Goal: Task Accomplishment & Management: Manage account settings

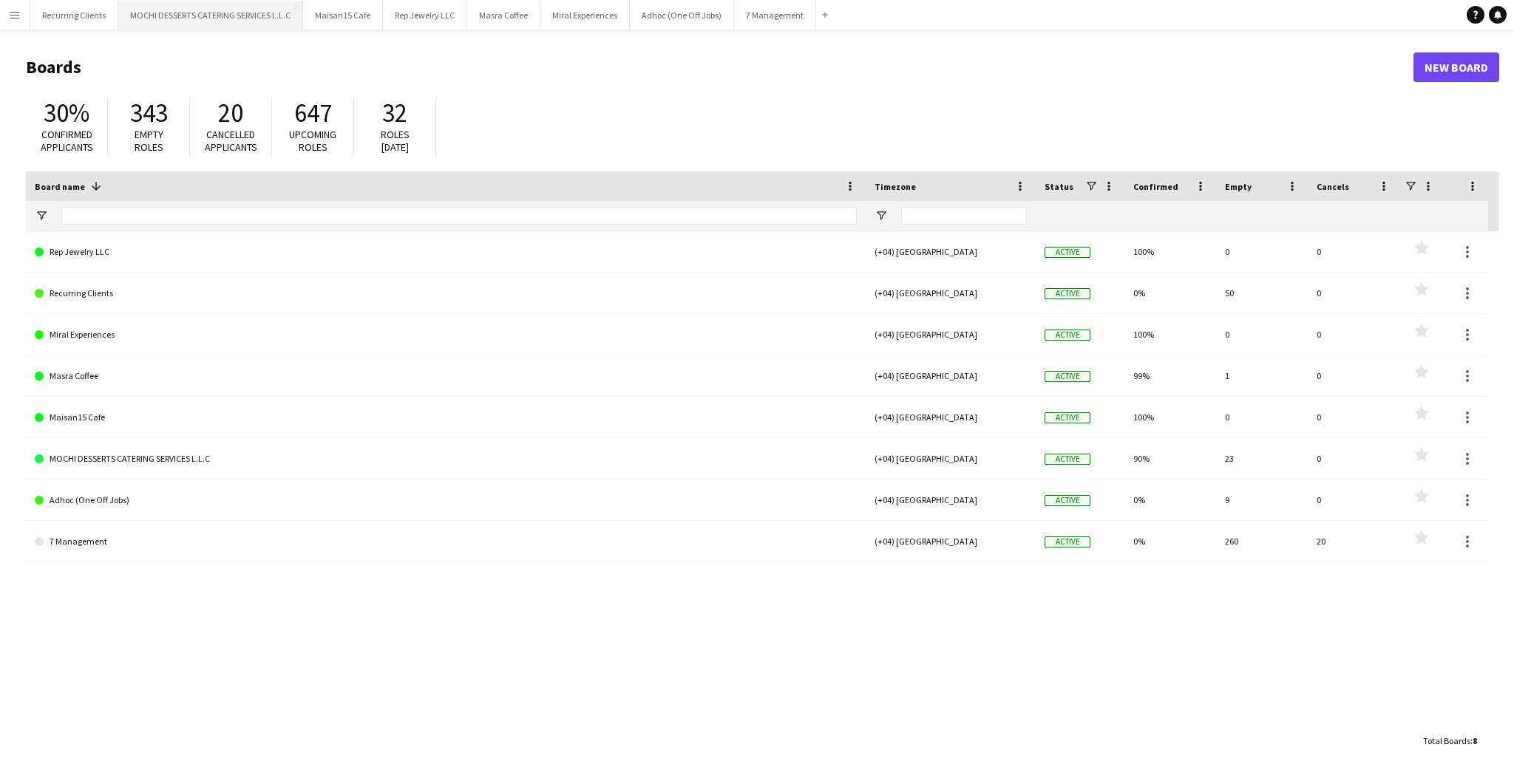
click at [220, 4] on button "MOCHI DESSERTS CATERING SERVICES L.L.C Close" at bounding box center [210, 15] width 185 height 29
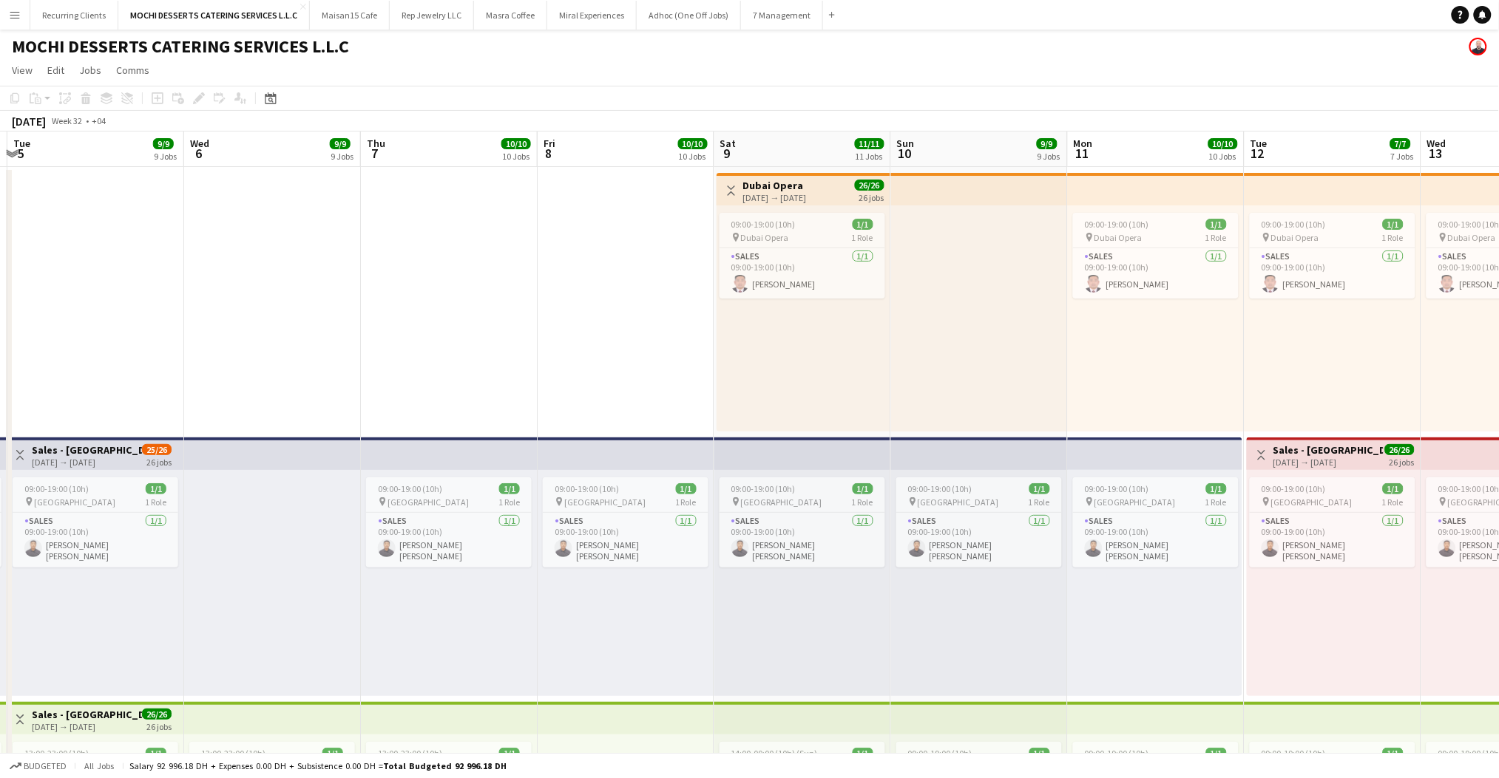
click at [10, 6] on button "Menu" at bounding box center [15, 15] width 30 height 30
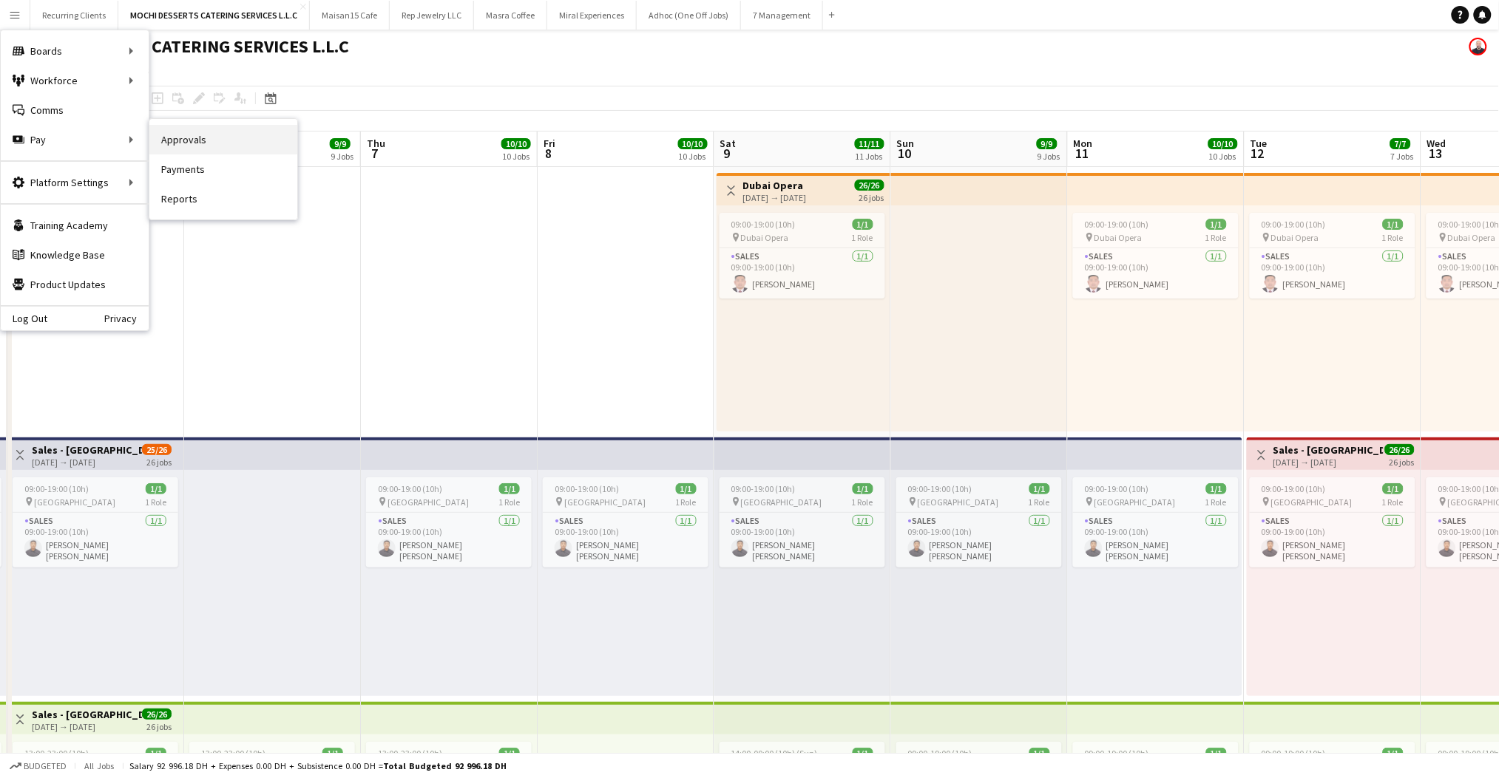
click at [163, 141] on link "Approvals" at bounding box center [223, 140] width 148 height 30
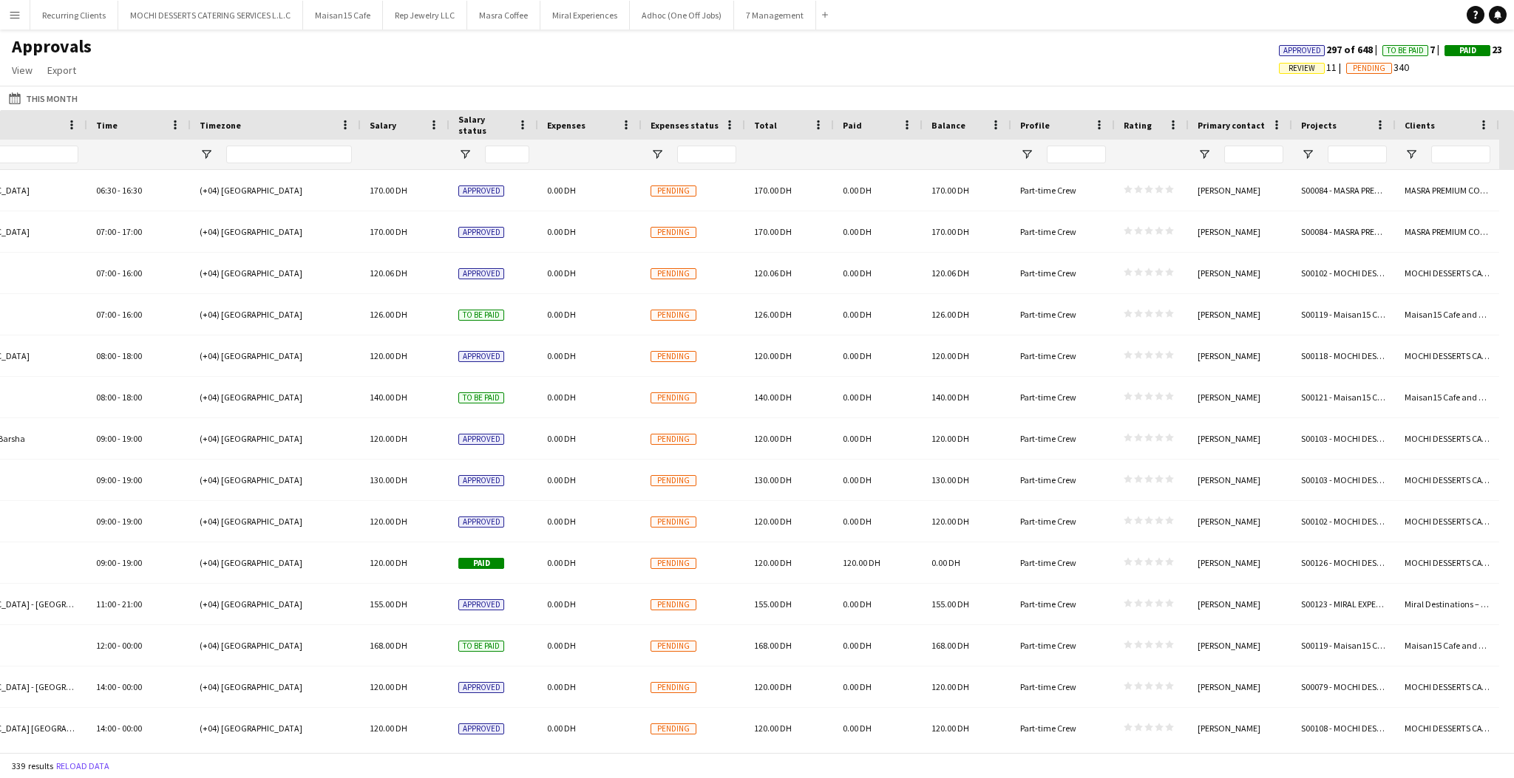
click at [1344, 168] on div at bounding box center [1357, 155] width 59 height 30
click at [1348, 158] on input "Projects Filter Input" at bounding box center [1357, 155] width 59 height 18
click at [1349, 158] on input "Projects Filter Input" at bounding box center [1357, 155] width 59 height 18
click at [1225, 155] on input "Primary contact Filter Input" at bounding box center [1253, 155] width 59 height 18
click at [1372, 152] on input "Projects Filter Input" at bounding box center [1357, 155] width 59 height 18
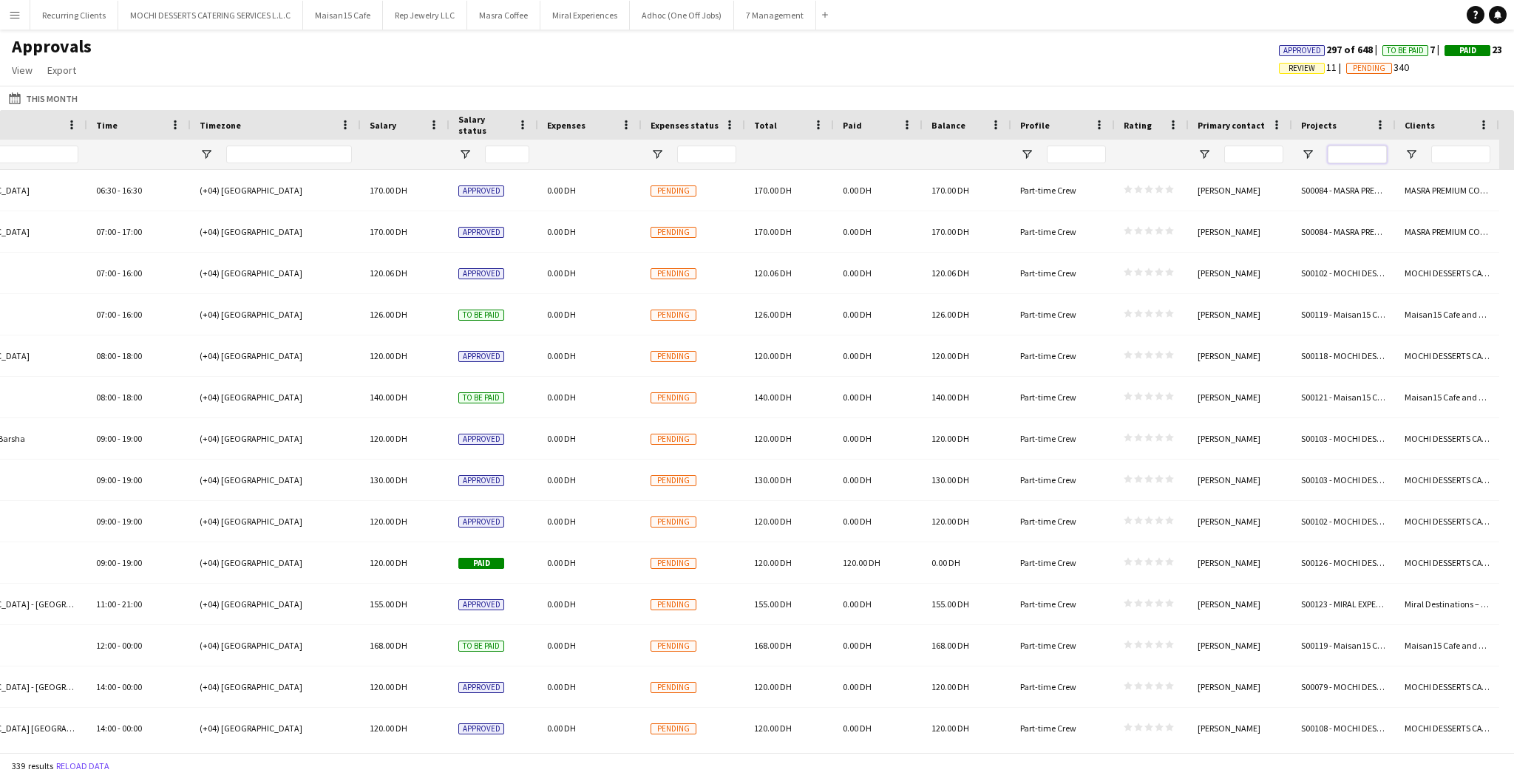
type input "*"
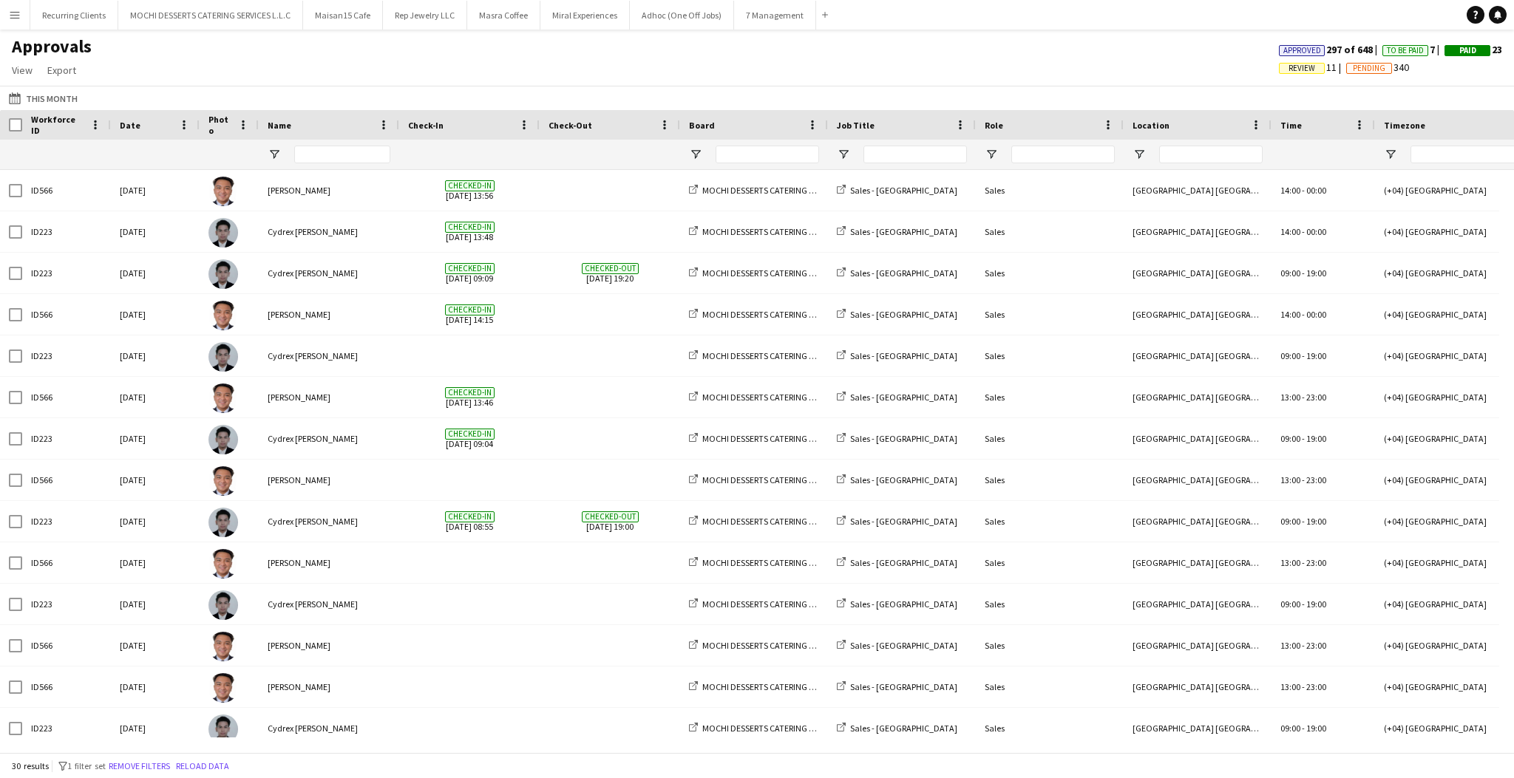
type input "***"
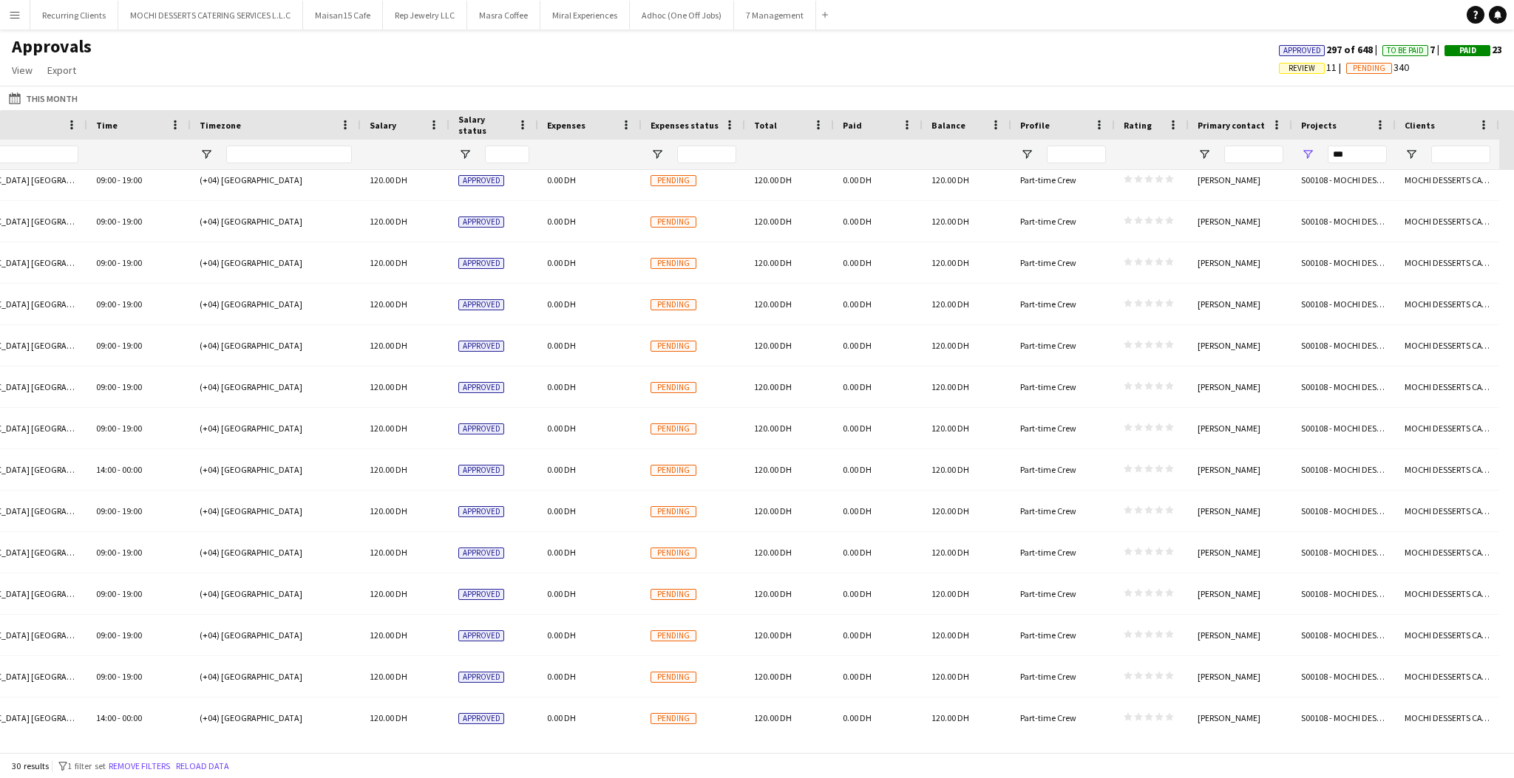
click at [294, 78] on div "Approvals View Customise view Customise filters Reset Filters Reset View Reset …" at bounding box center [757, 60] width 1514 height 50
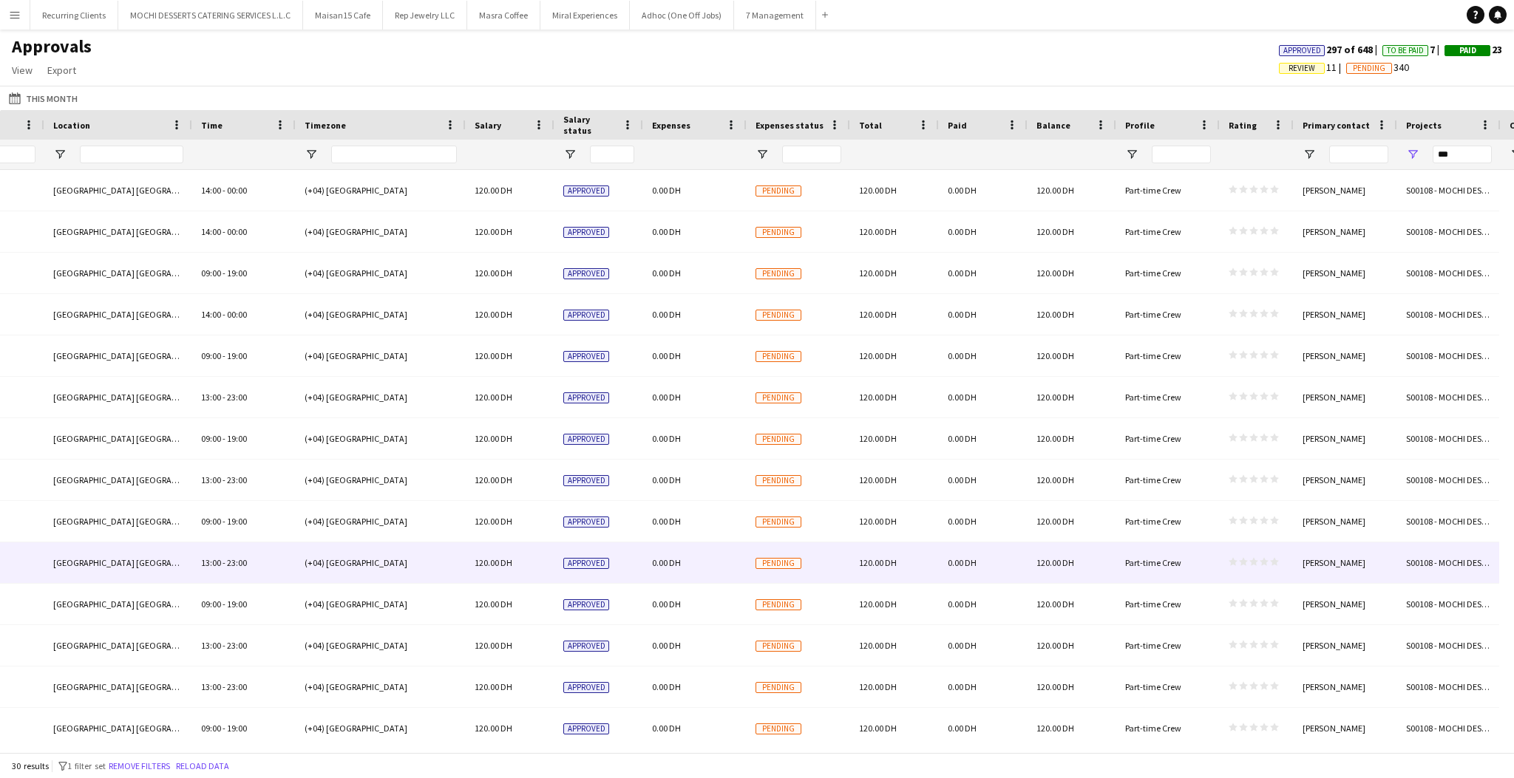
scroll to position [0, 1039]
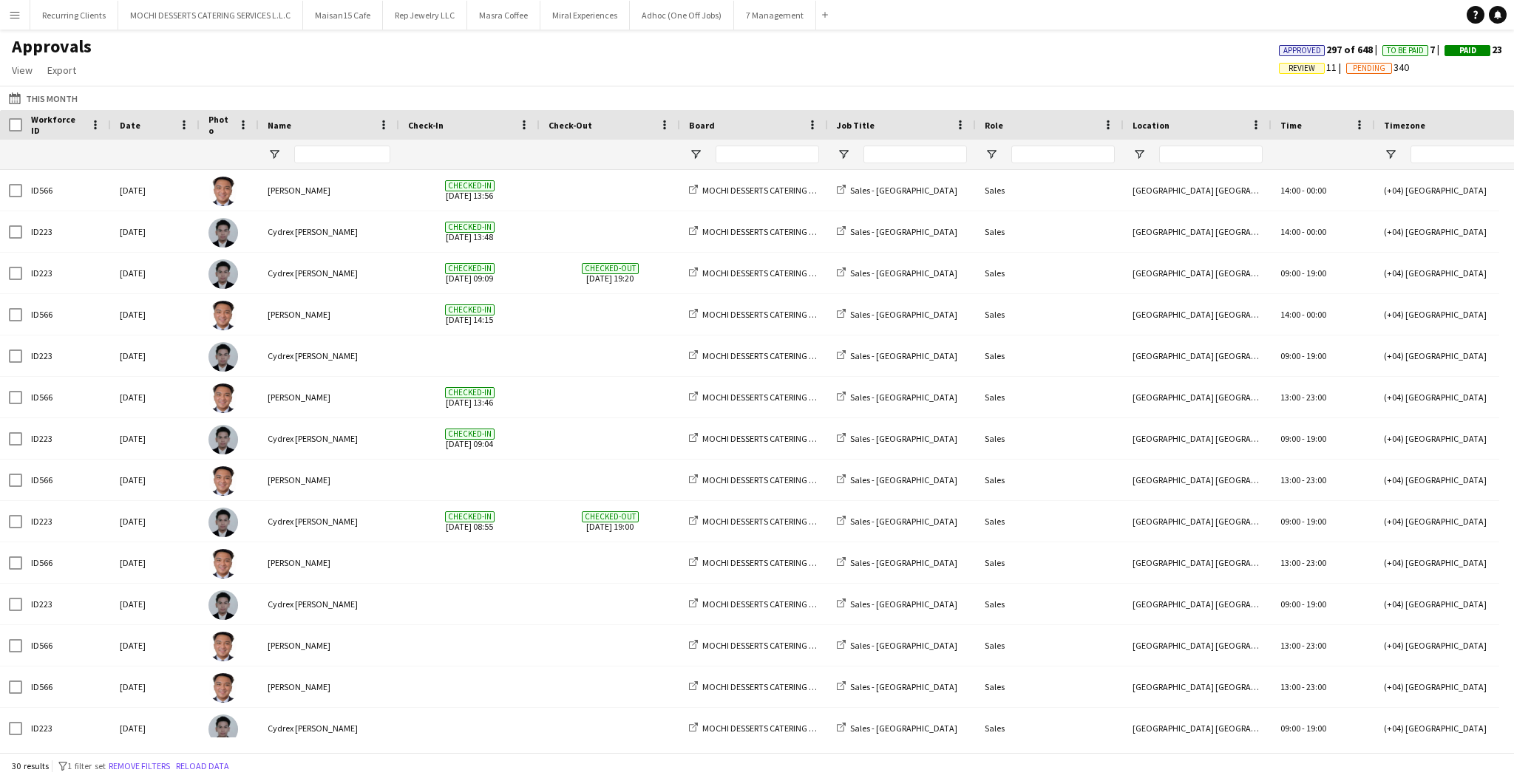
click at [28, 7] on button "Menu" at bounding box center [15, 15] width 30 height 30
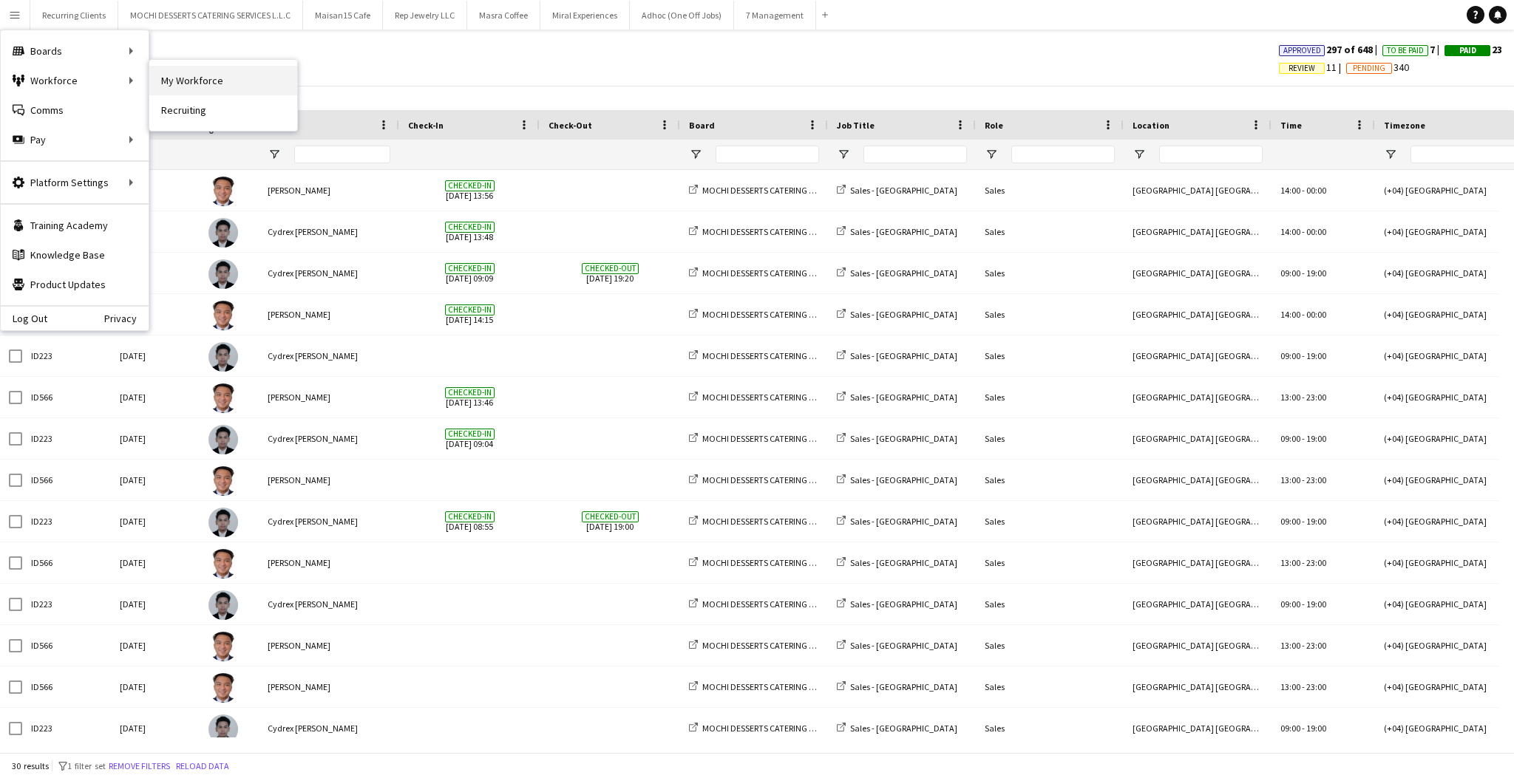
click at [227, 83] on link "My Workforce" at bounding box center [223, 81] width 148 height 30
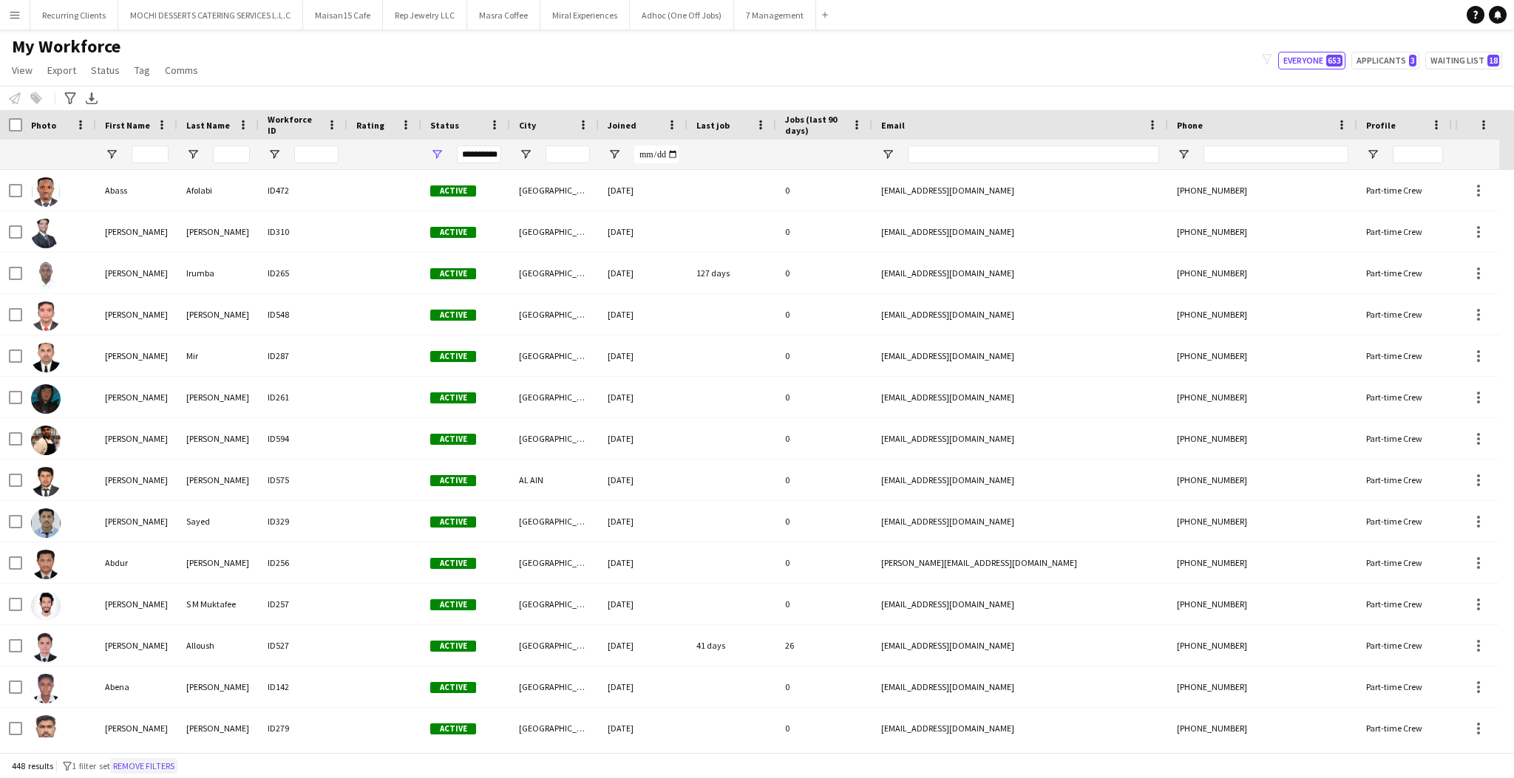
click at [130, 770] on button "Remove filters" at bounding box center [143, 767] width 67 height 16
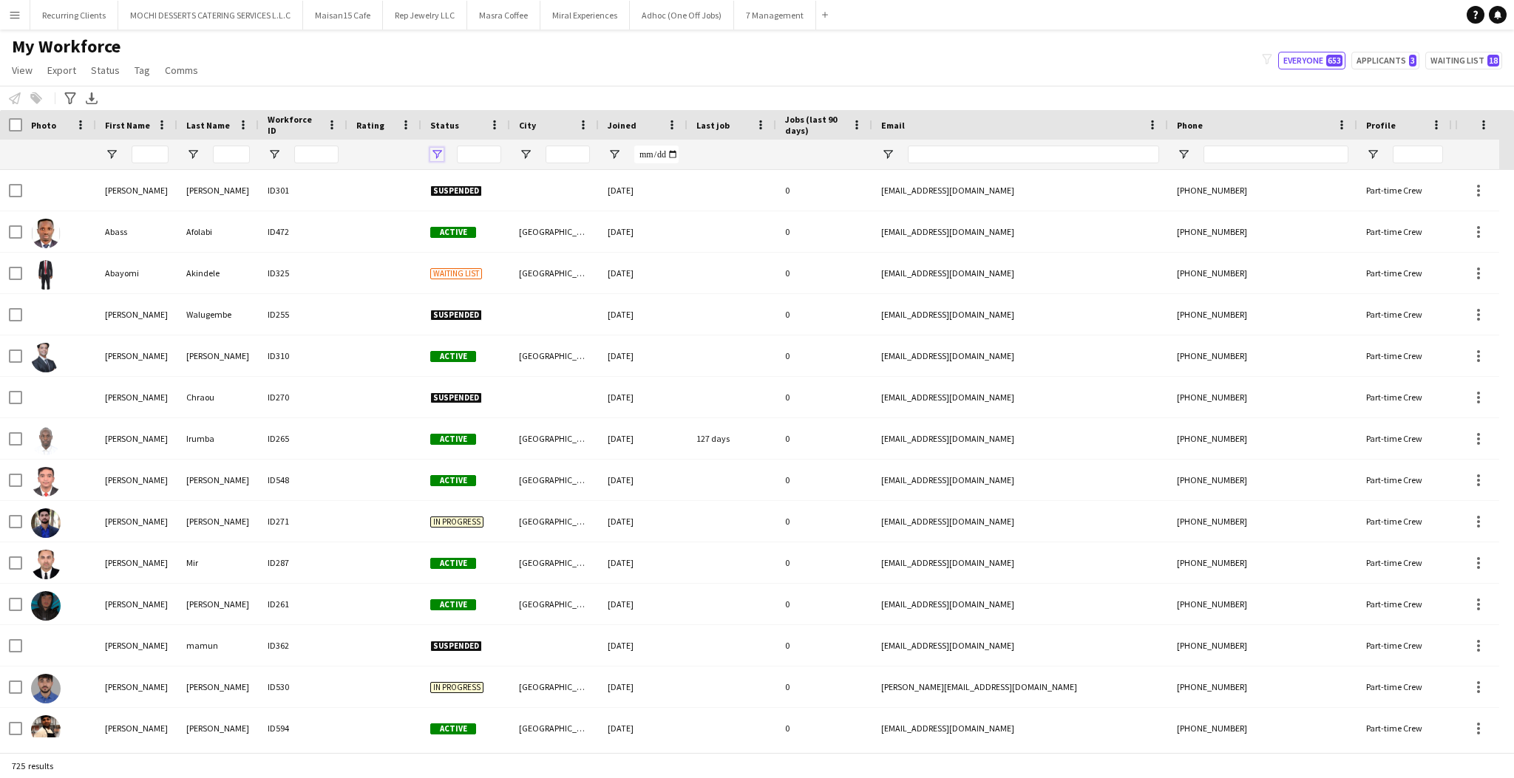
click at [435, 156] on span "Open Filter Menu" at bounding box center [436, 154] width 13 height 13
click at [480, 240] on div "(Select All)" at bounding box center [512, 245] width 117 height 11
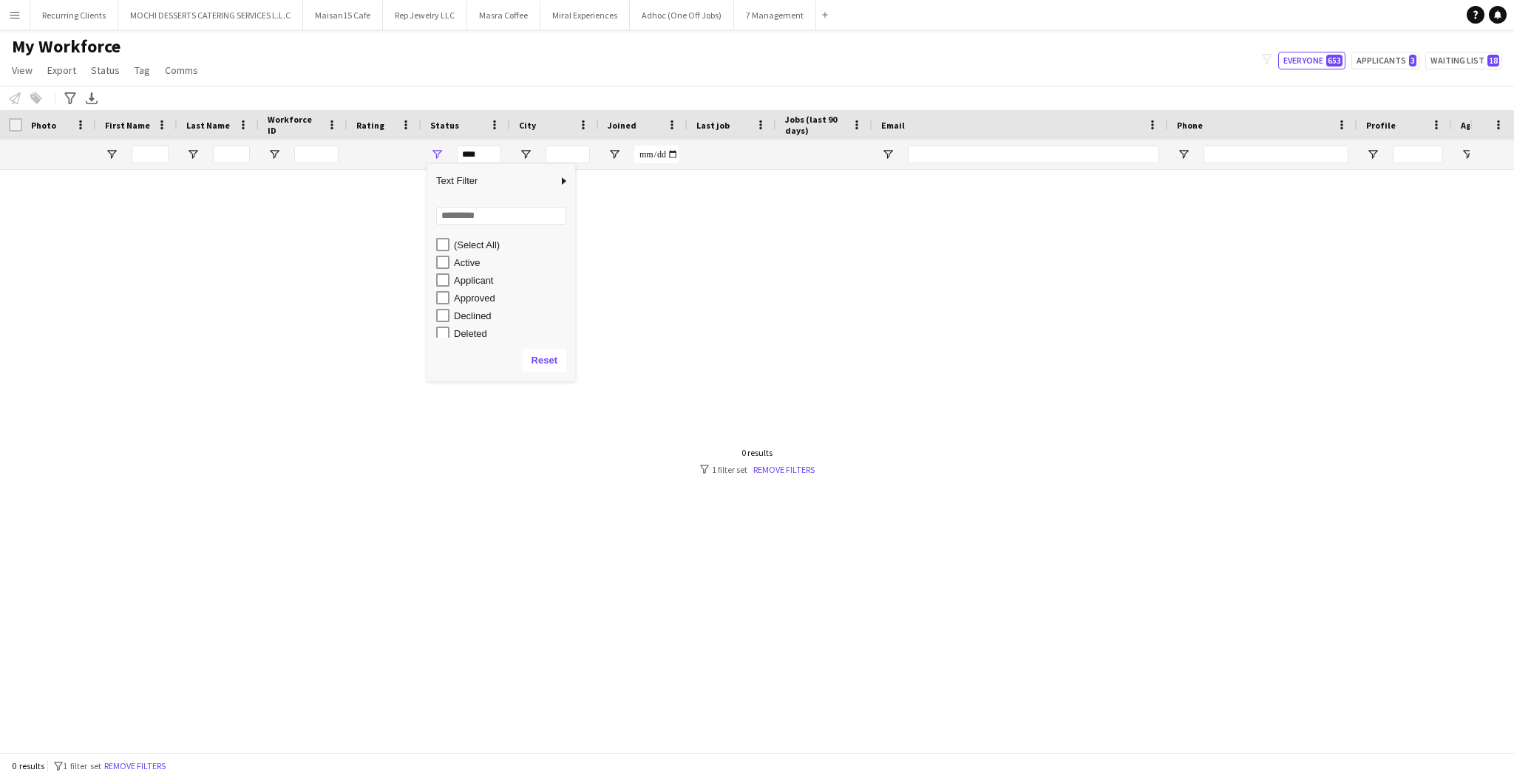
click at [466, 261] on div "Active" at bounding box center [512, 262] width 117 height 11
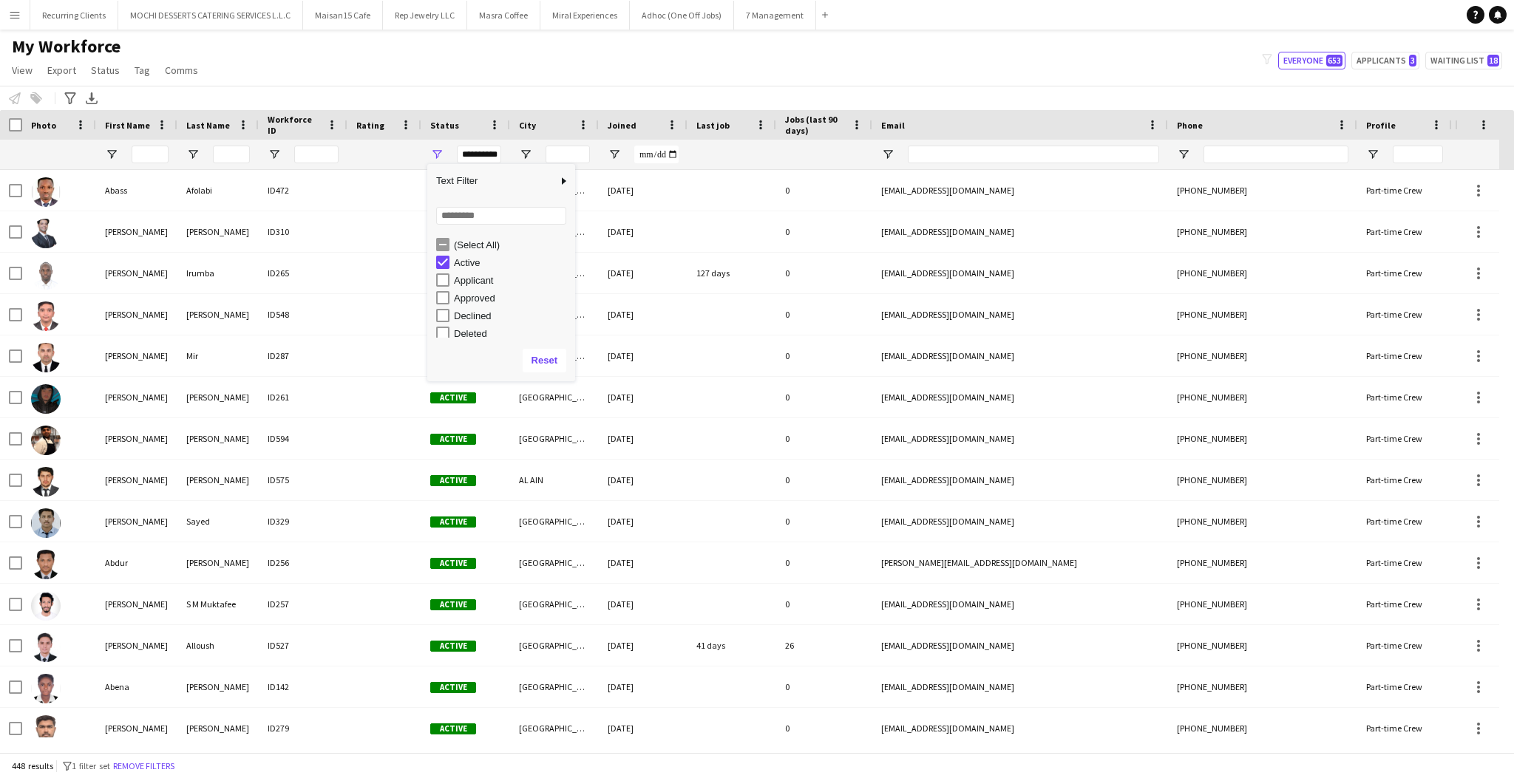
click at [461, 263] on div "Active" at bounding box center [512, 262] width 117 height 11
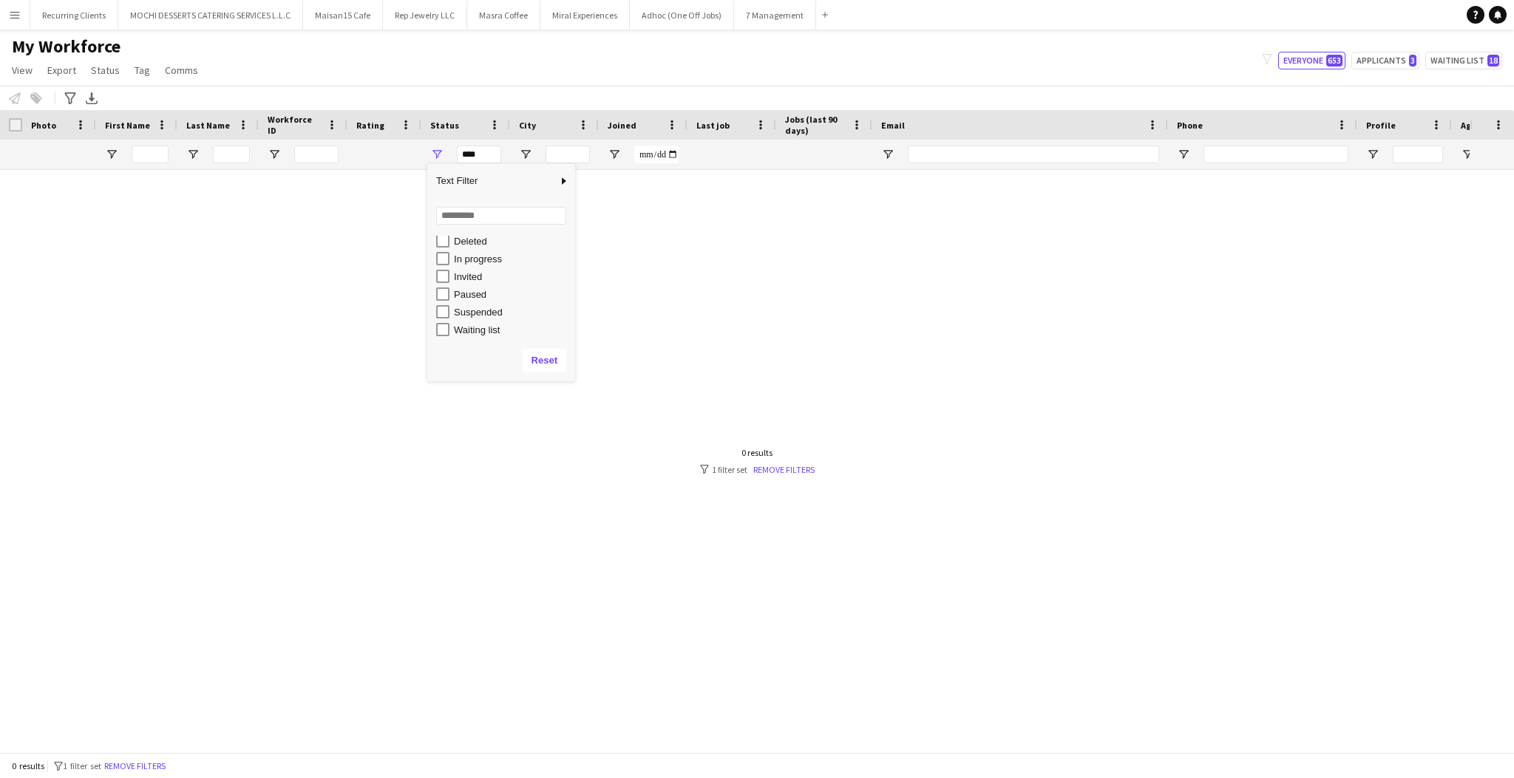
click at [466, 257] on div "In progress" at bounding box center [512, 259] width 117 height 11
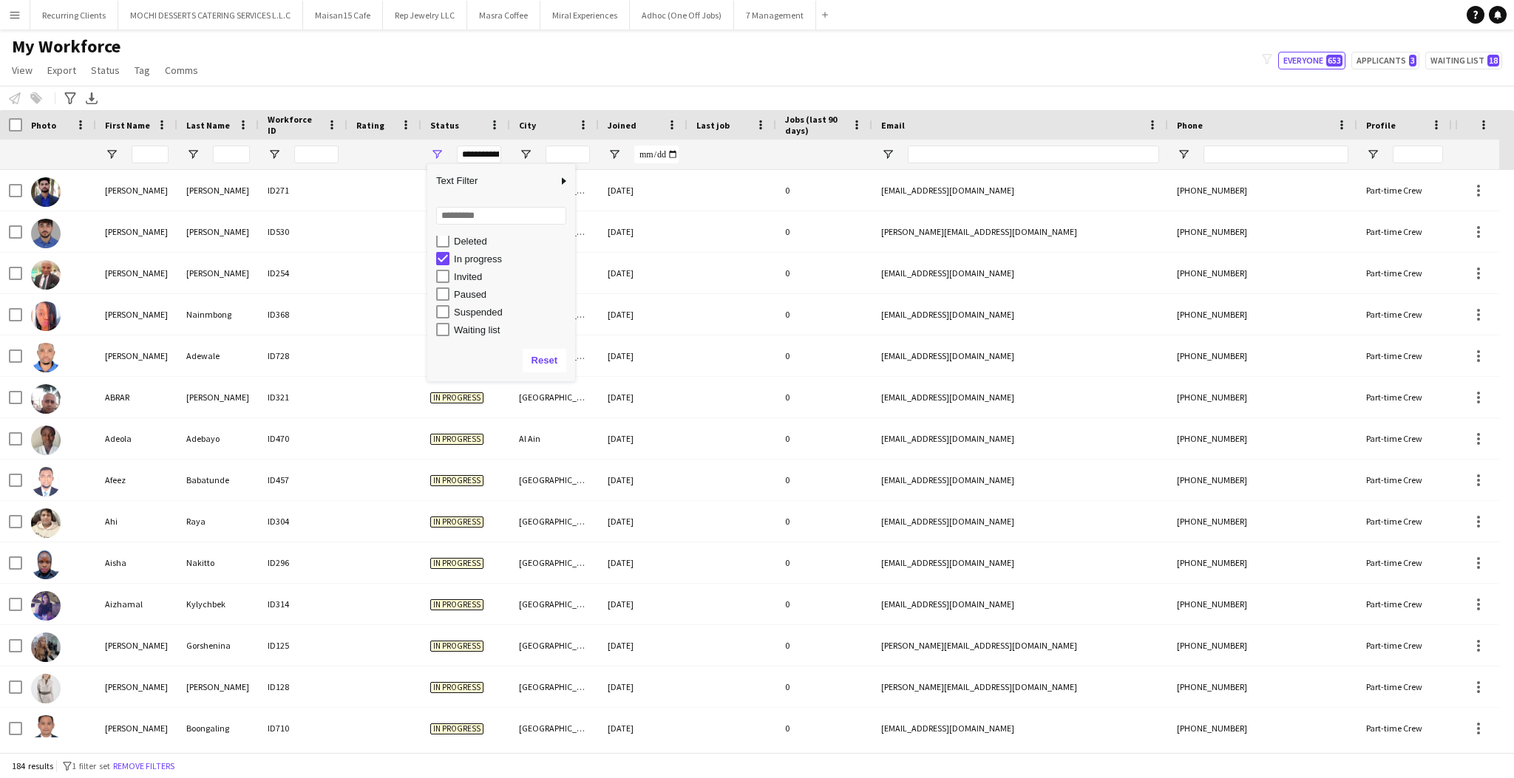
click at [466, 257] on div "In progress" at bounding box center [512, 259] width 117 height 11
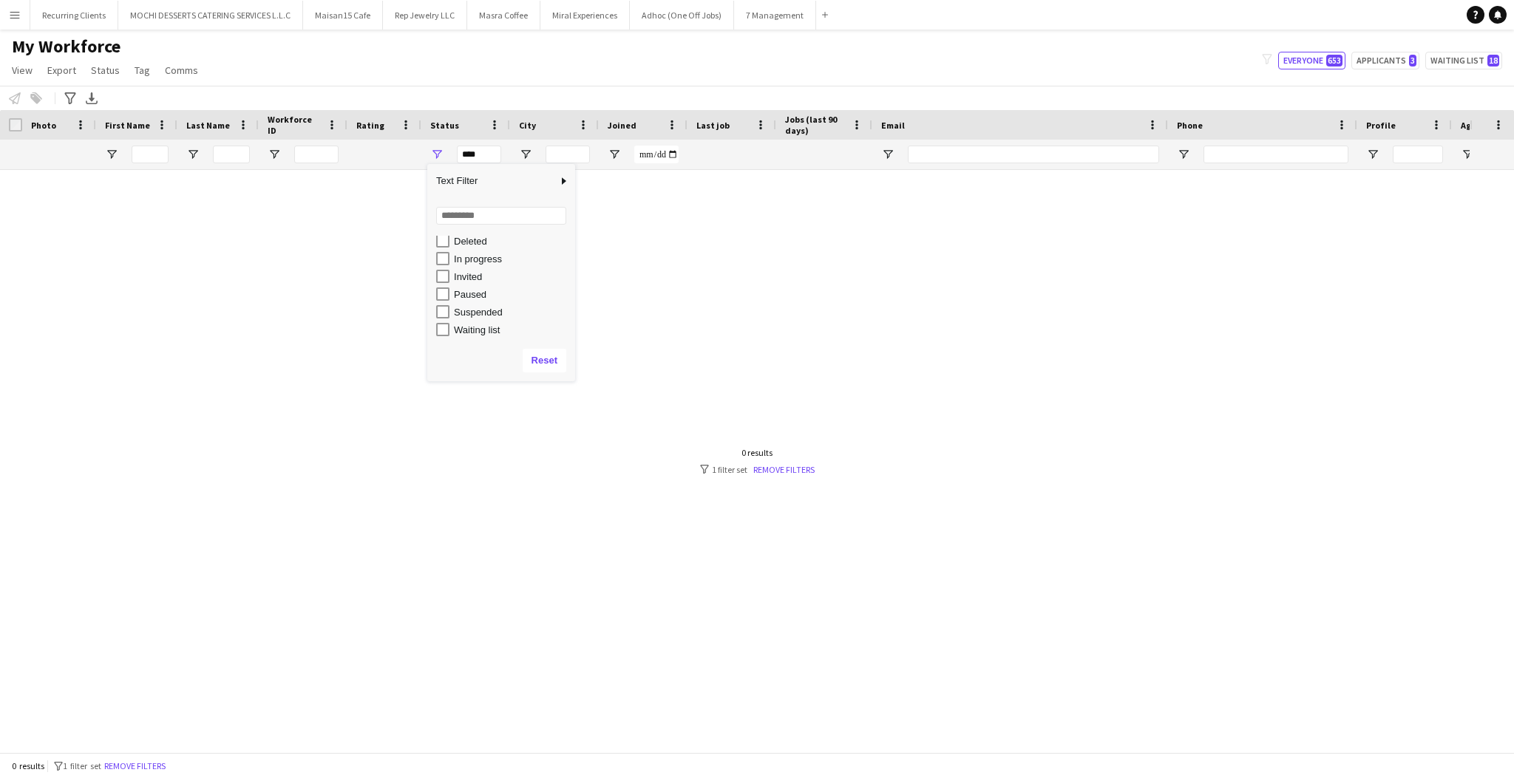
click at [459, 310] on div "Suspended" at bounding box center [512, 312] width 117 height 11
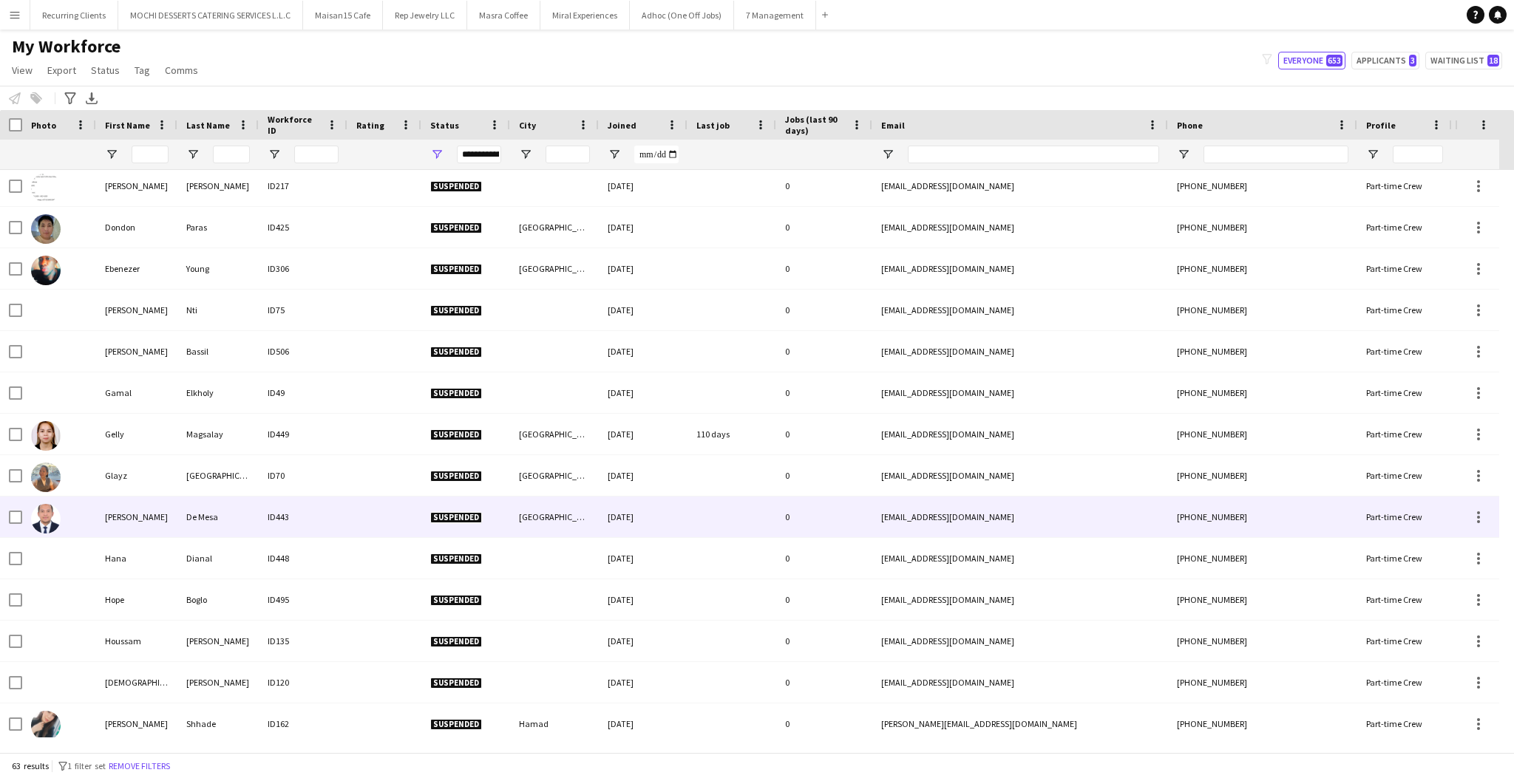
click at [195, 515] on div "De Mesa" at bounding box center [217, 517] width 81 height 41
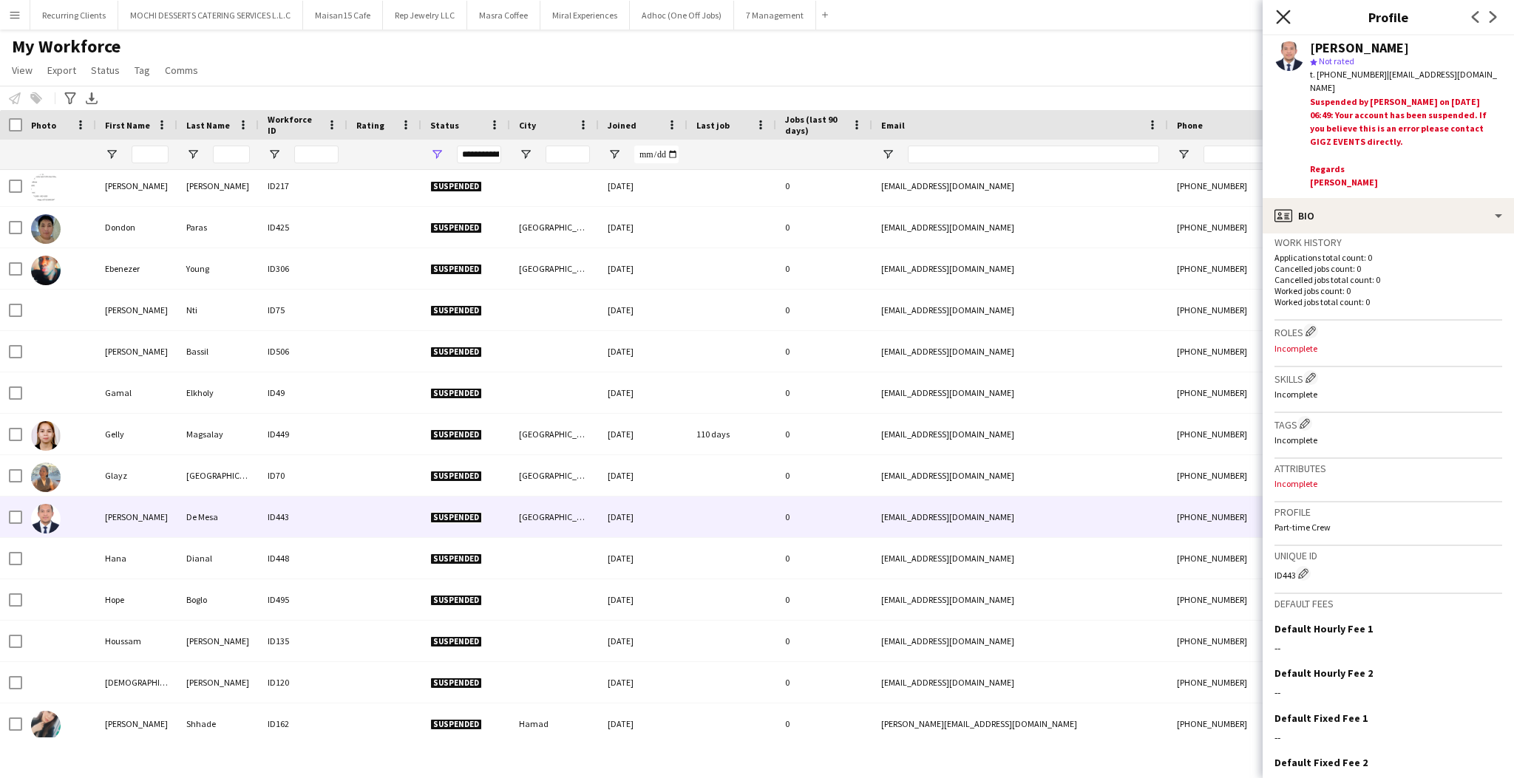
click at [1277, 12] on icon at bounding box center [1283, 17] width 14 height 14
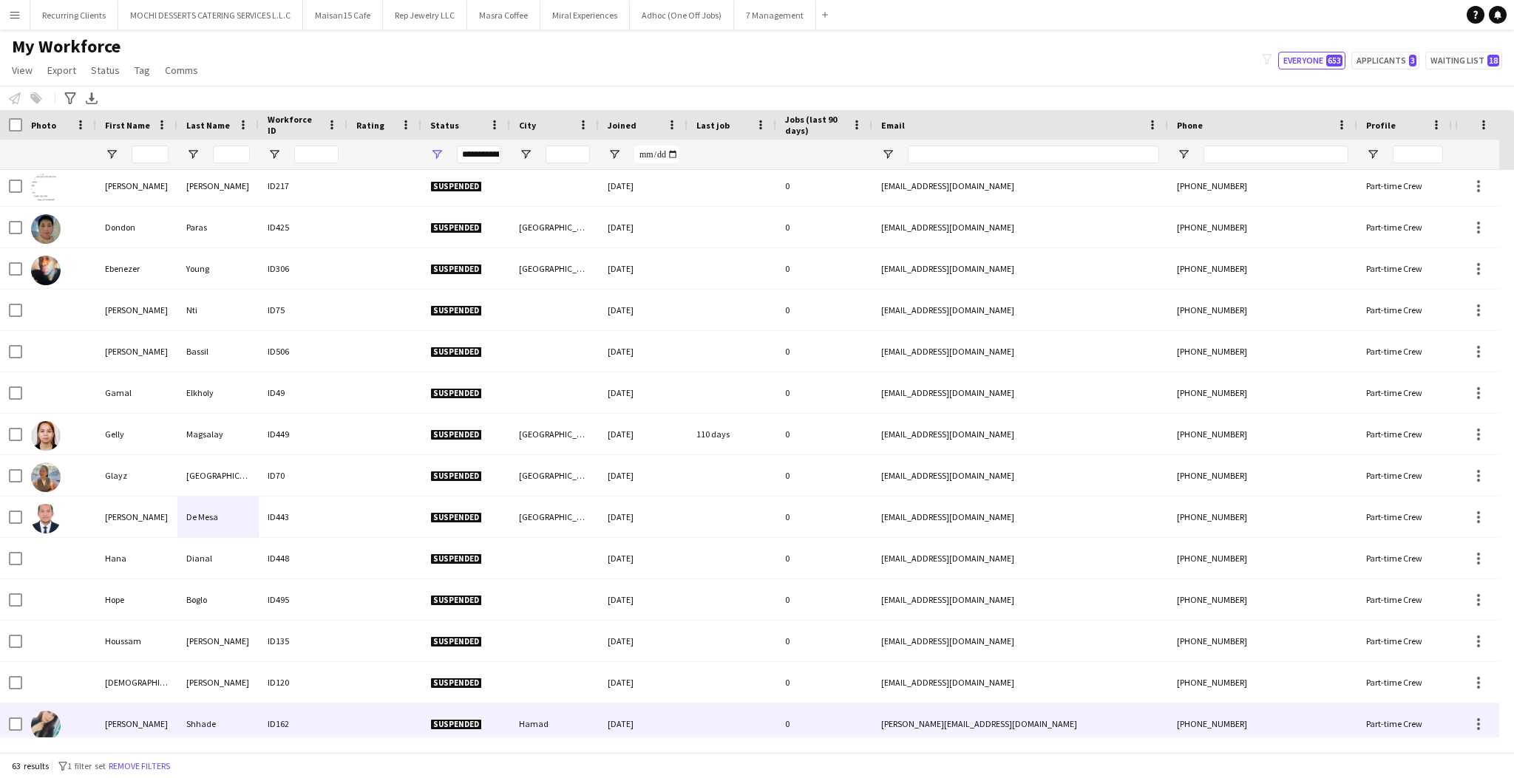
click at [143, 718] on div "Jana" at bounding box center [136, 724] width 81 height 41
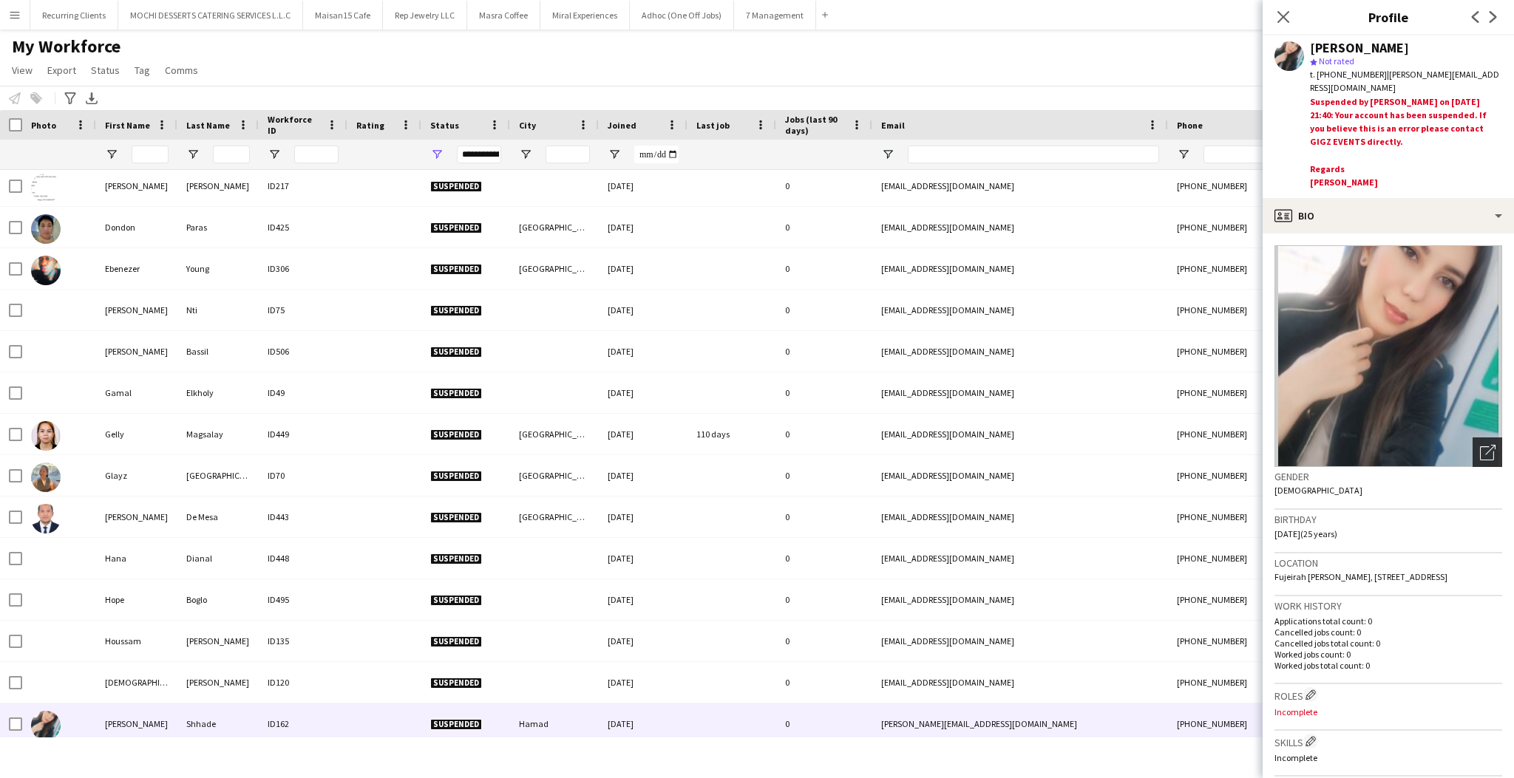
click at [1473, 444] on div "Open photos pop-in" at bounding box center [1488, 453] width 30 height 30
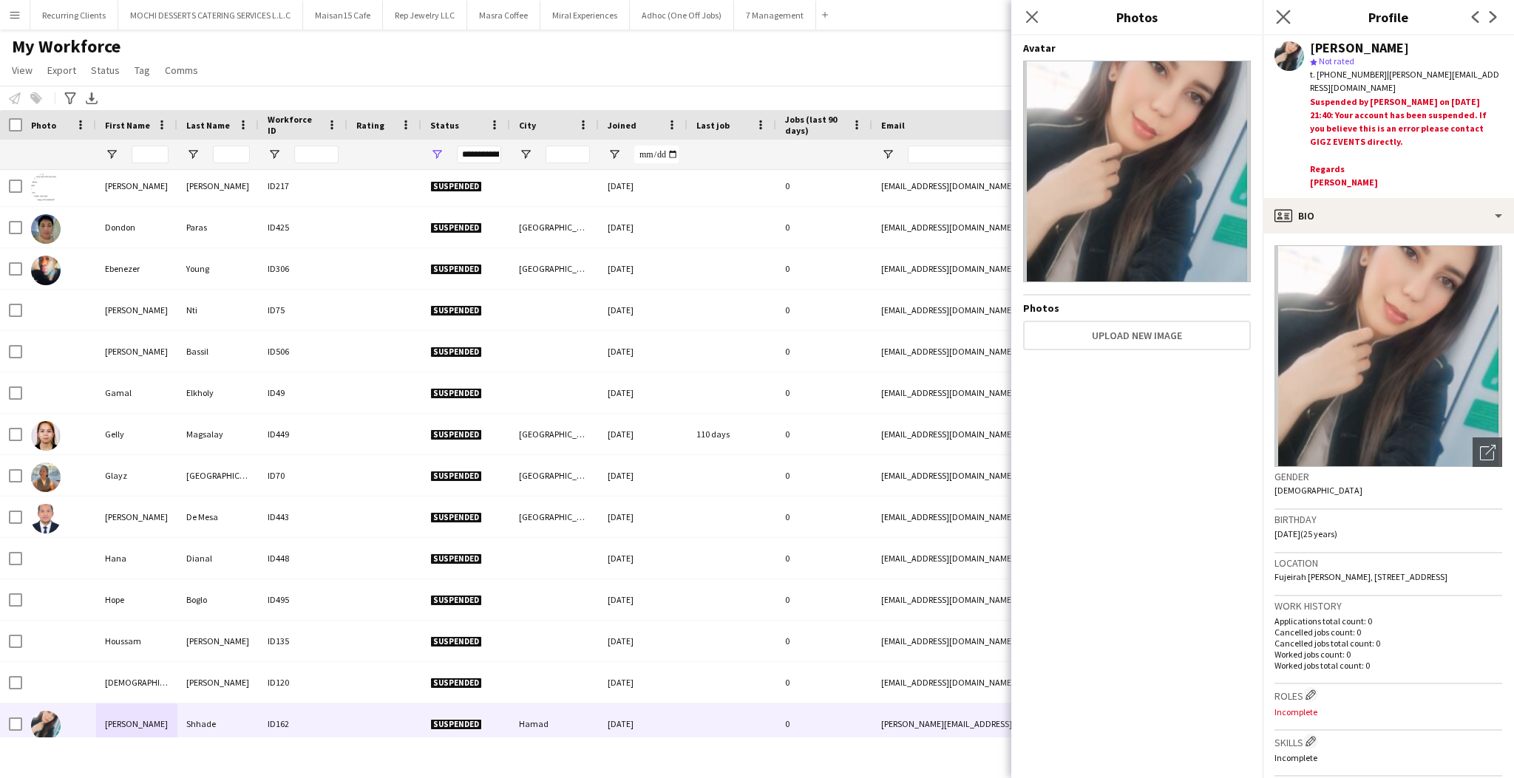
click at [1282, 24] on icon "Close pop-in" at bounding box center [1283, 17] width 14 height 14
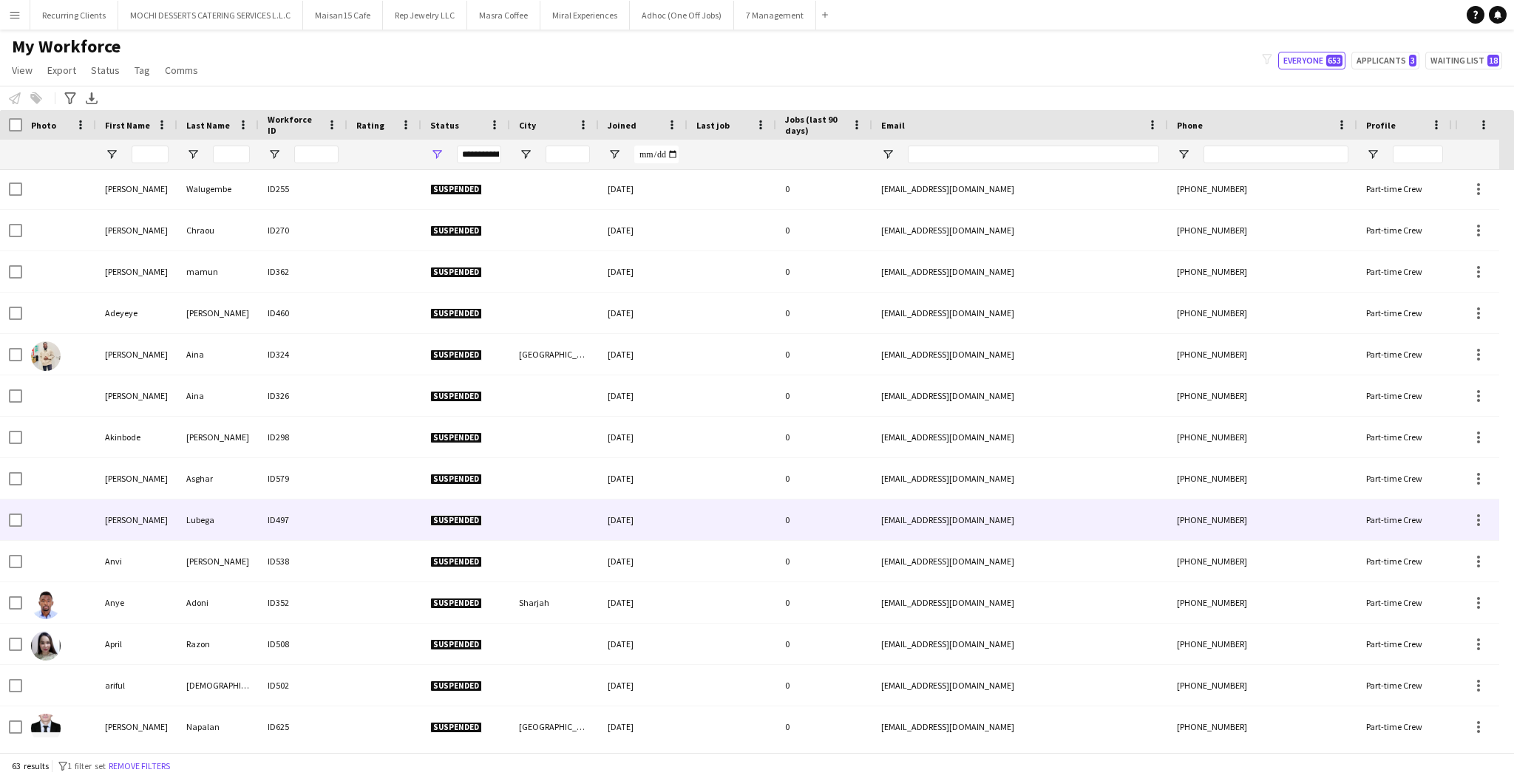
scroll to position [43, 0]
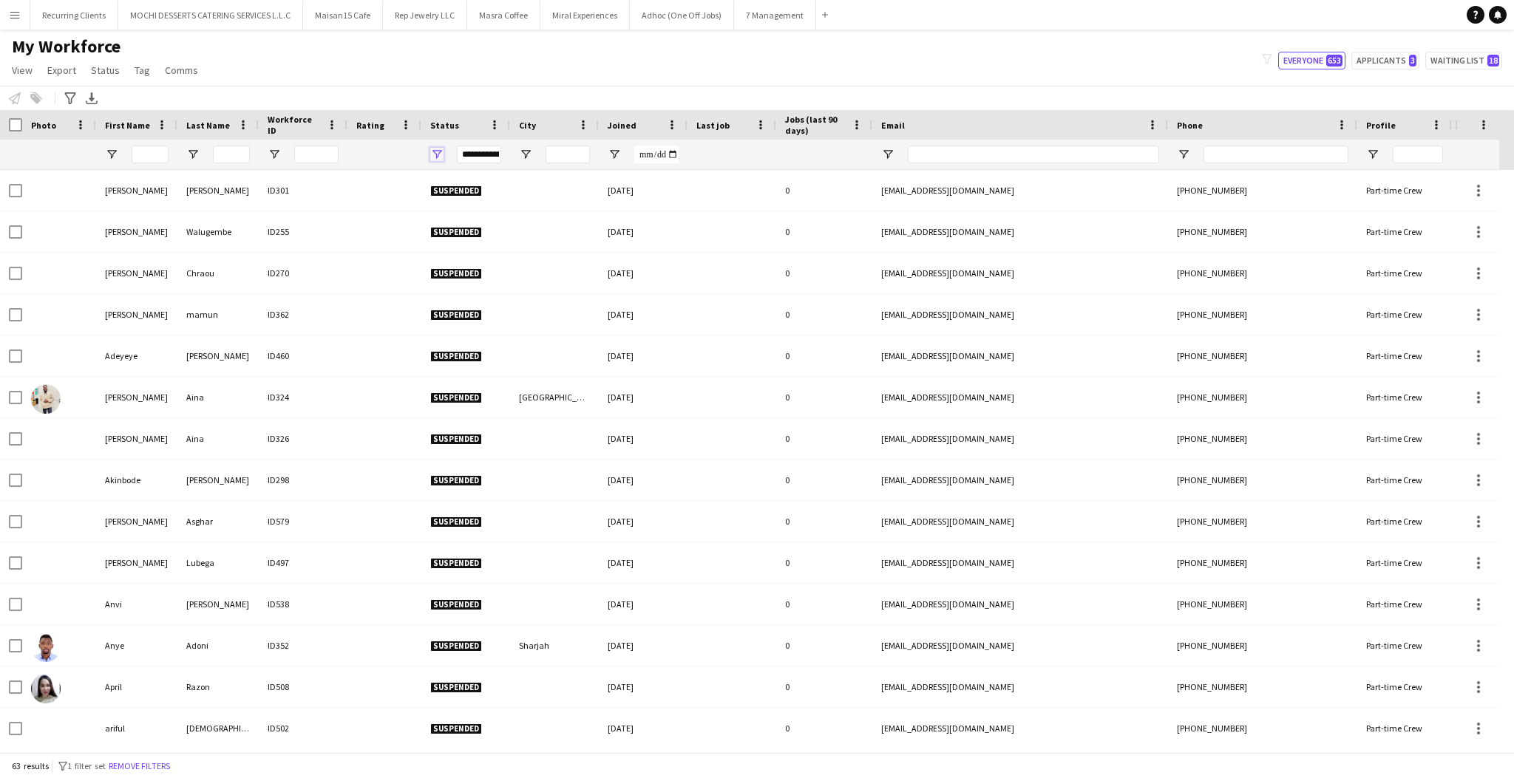
click at [441, 150] on span "Open Filter Menu" at bounding box center [436, 154] width 13 height 13
click at [459, 280] on div "Applicant" at bounding box center [512, 280] width 117 height 11
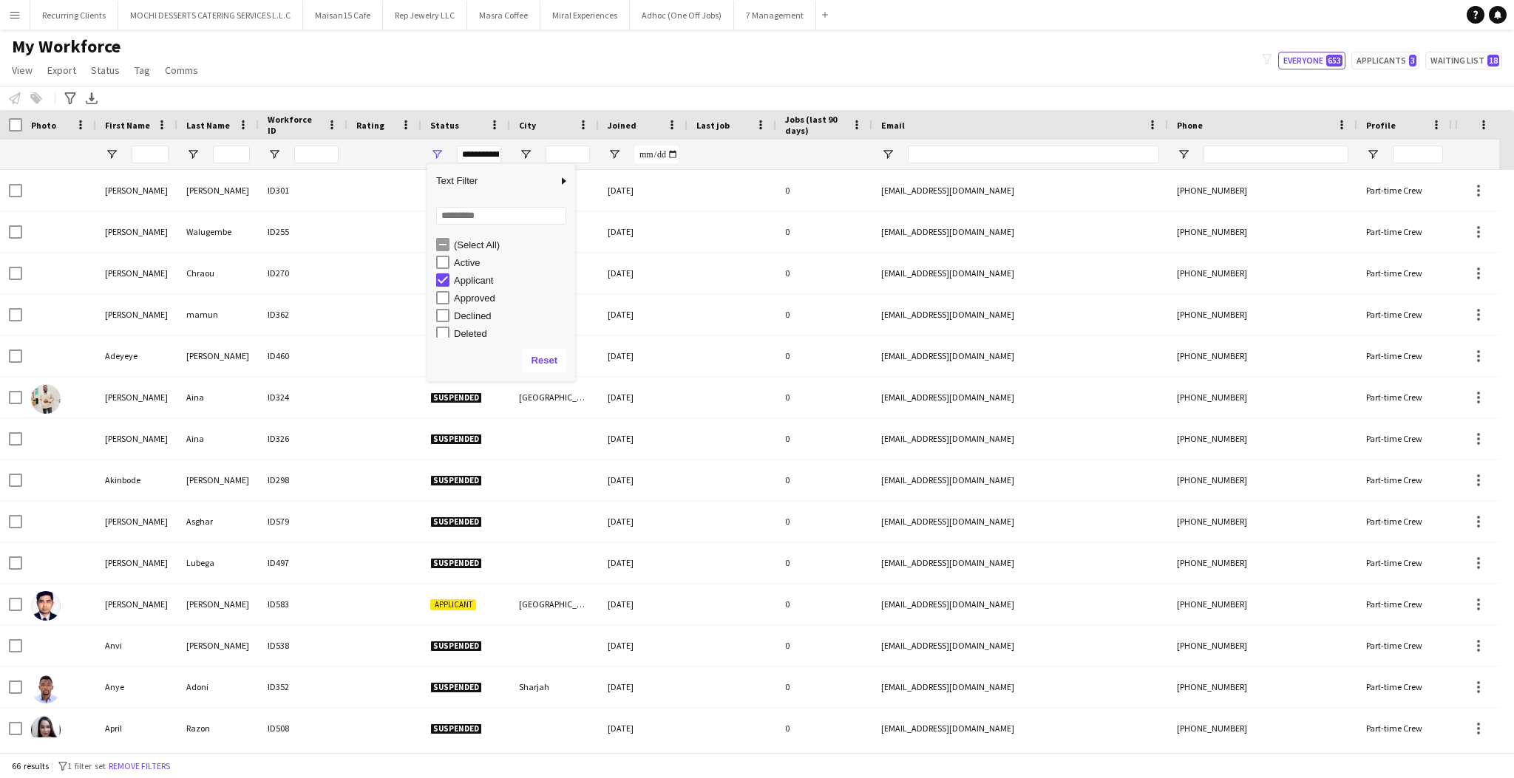
click at [455, 285] on div "Applicant" at bounding box center [512, 280] width 117 height 11
type input "**********"
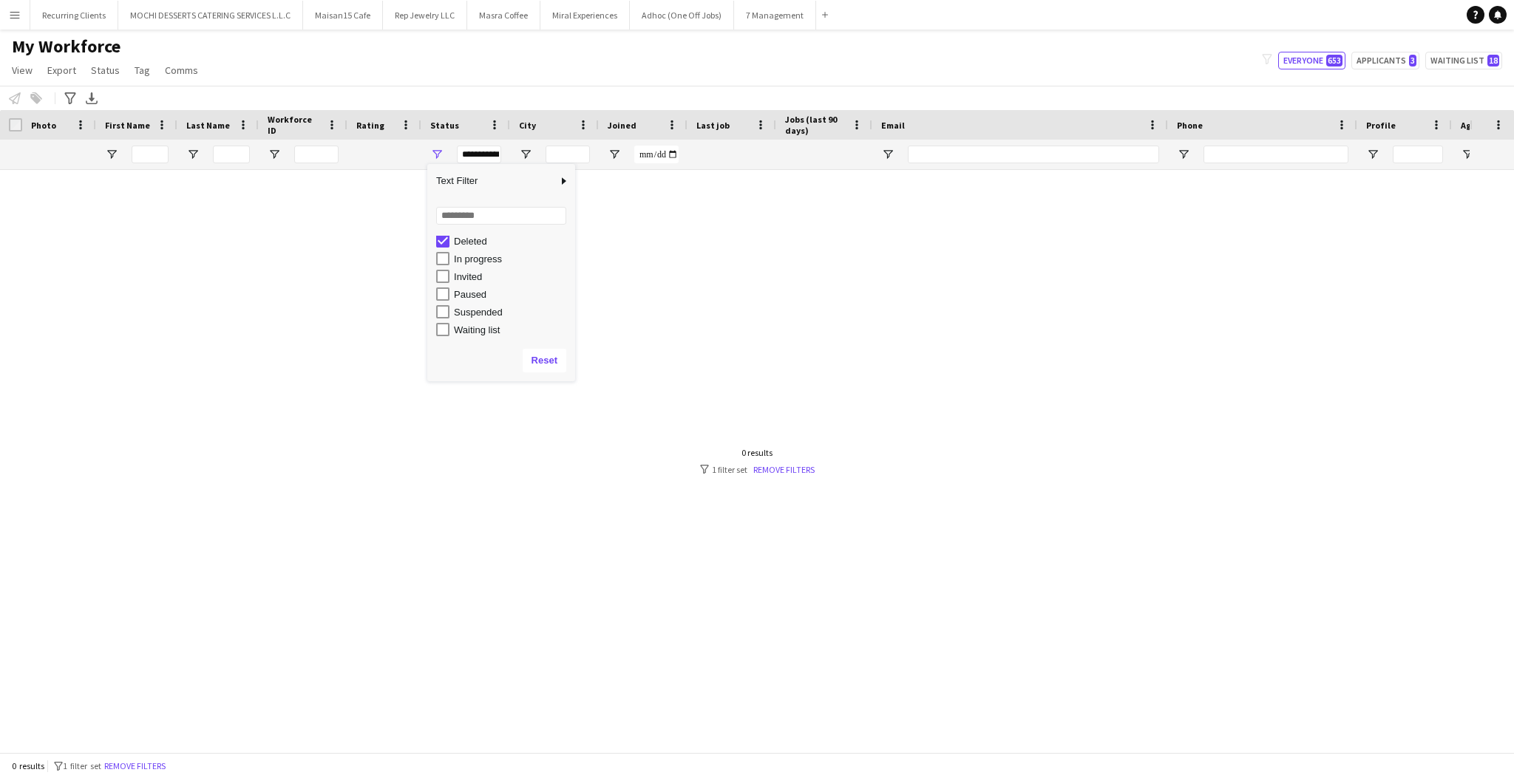
scroll to position [89, 0]
type input "**********"
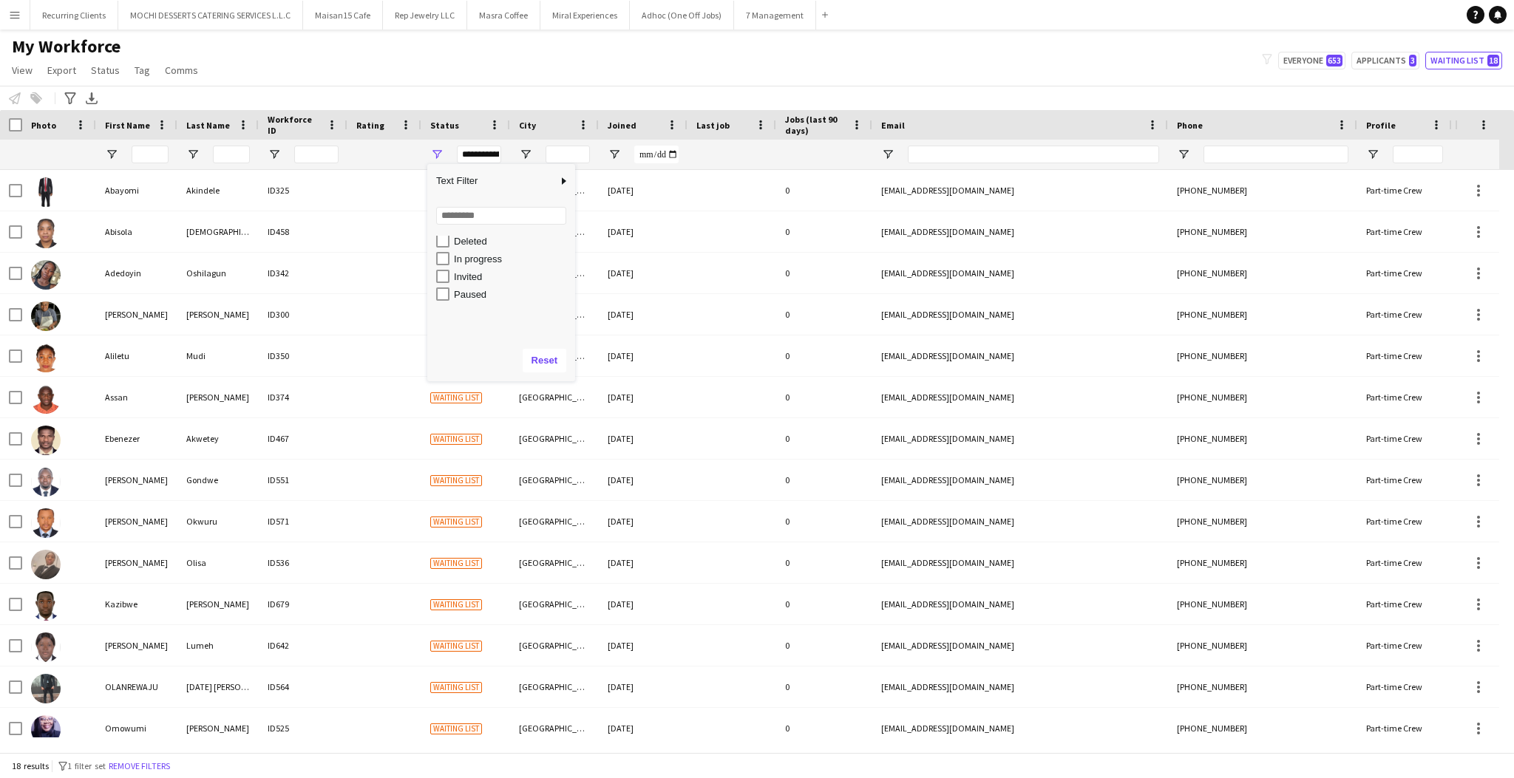
scroll to position [0, 0]
click at [462, 247] on div "(Select All)" at bounding box center [512, 245] width 117 height 11
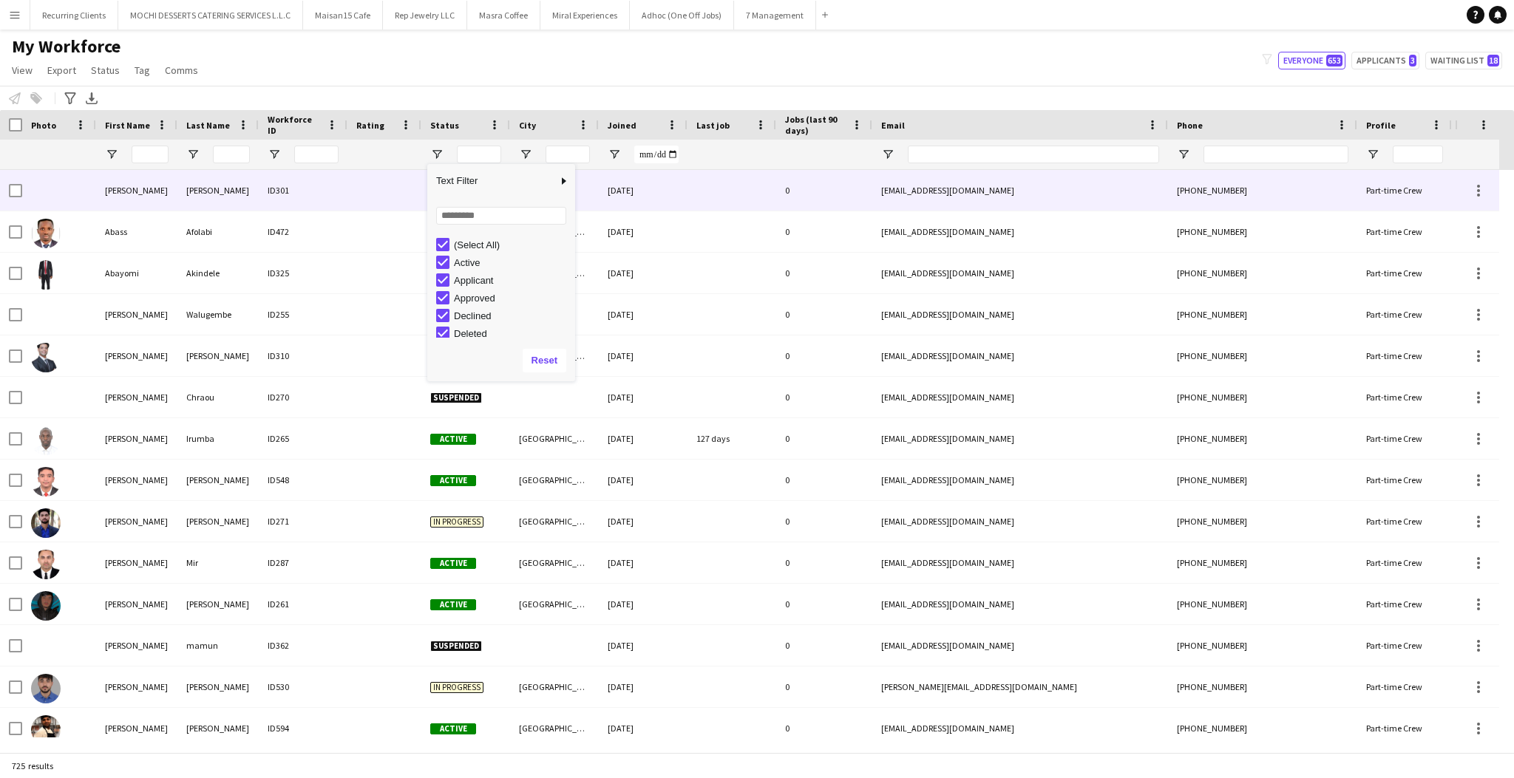
click at [404, 192] on div at bounding box center [384, 190] width 74 height 41
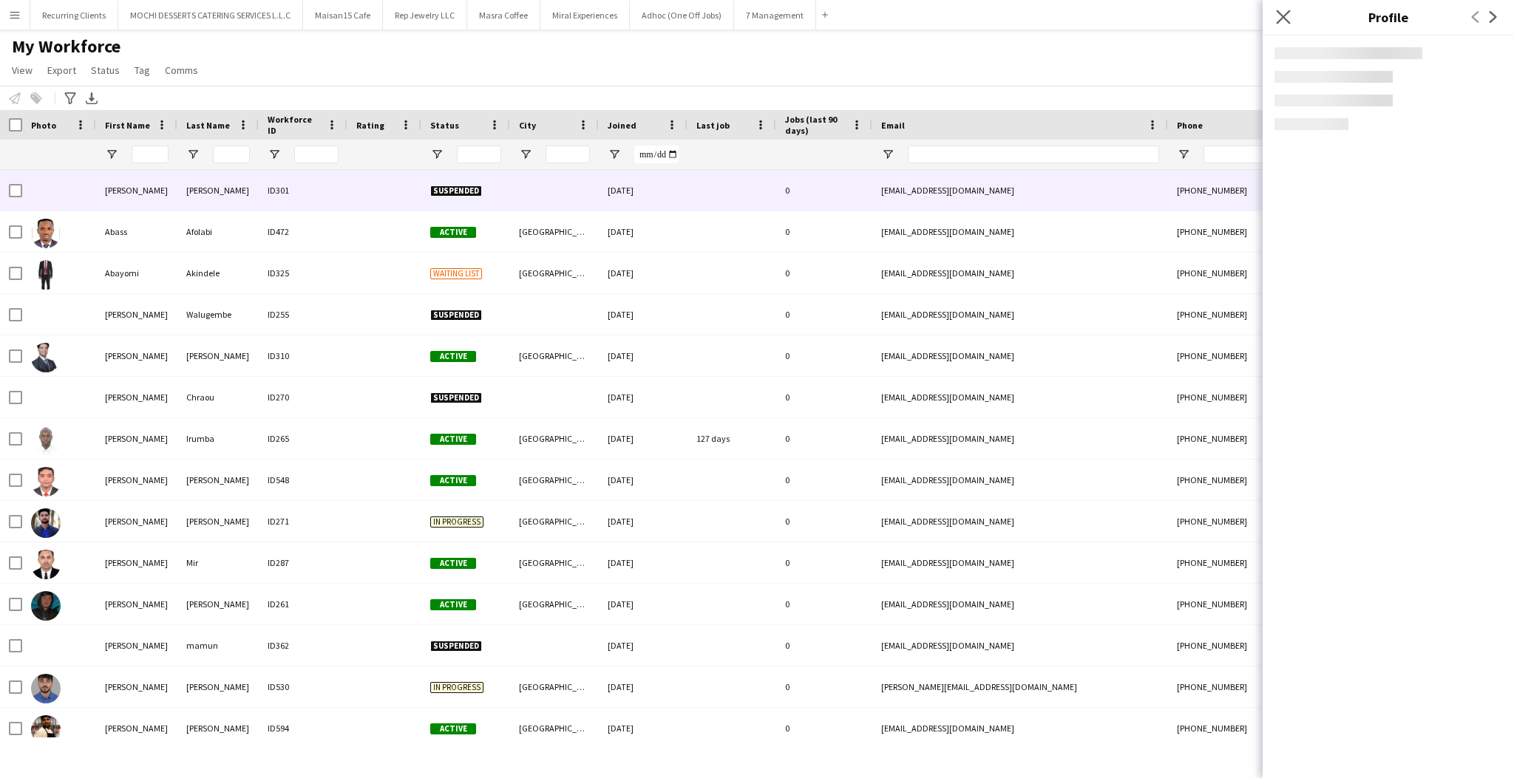
click at [1286, 9] on app-icon "Close pop-in" at bounding box center [1283, 17] width 21 height 21
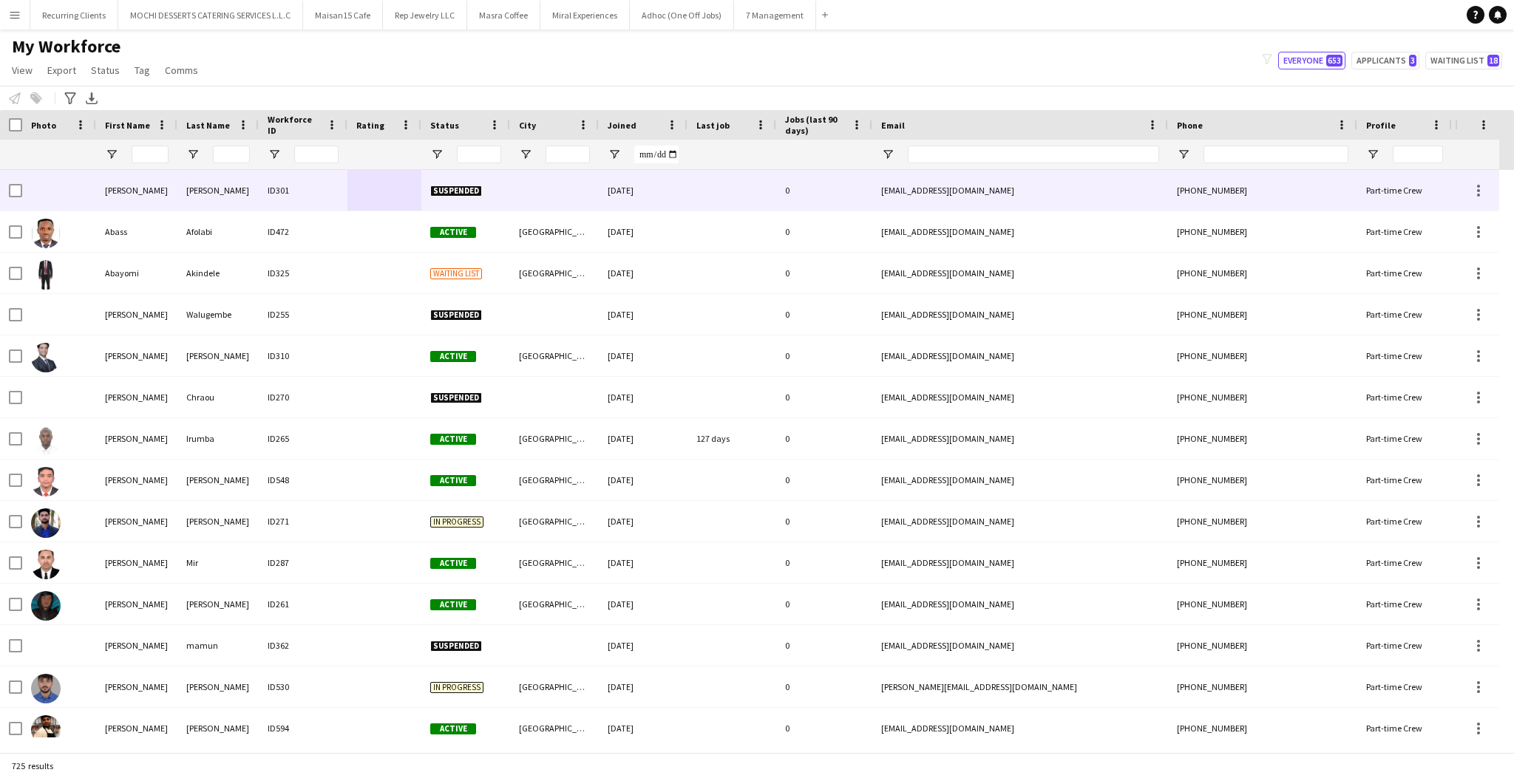
click at [637, 197] on div "16-04-2025" at bounding box center [643, 190] width 89 height 41
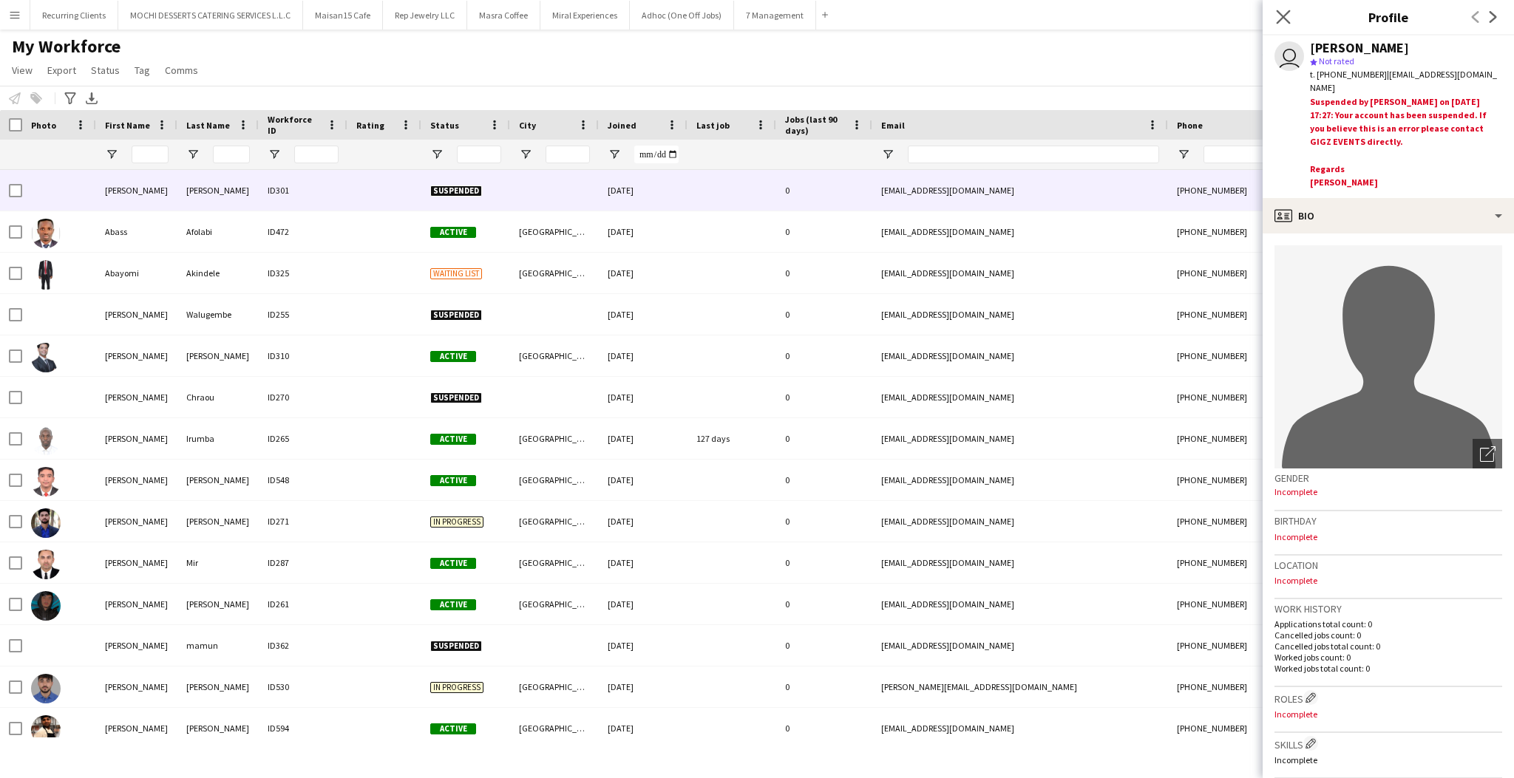
click at [1289, 13] on icon "Close pop-in" at bounding box center [1283, 17] width 14 height 14
